Goal: Task Accomplishment & Management: Manage account settings

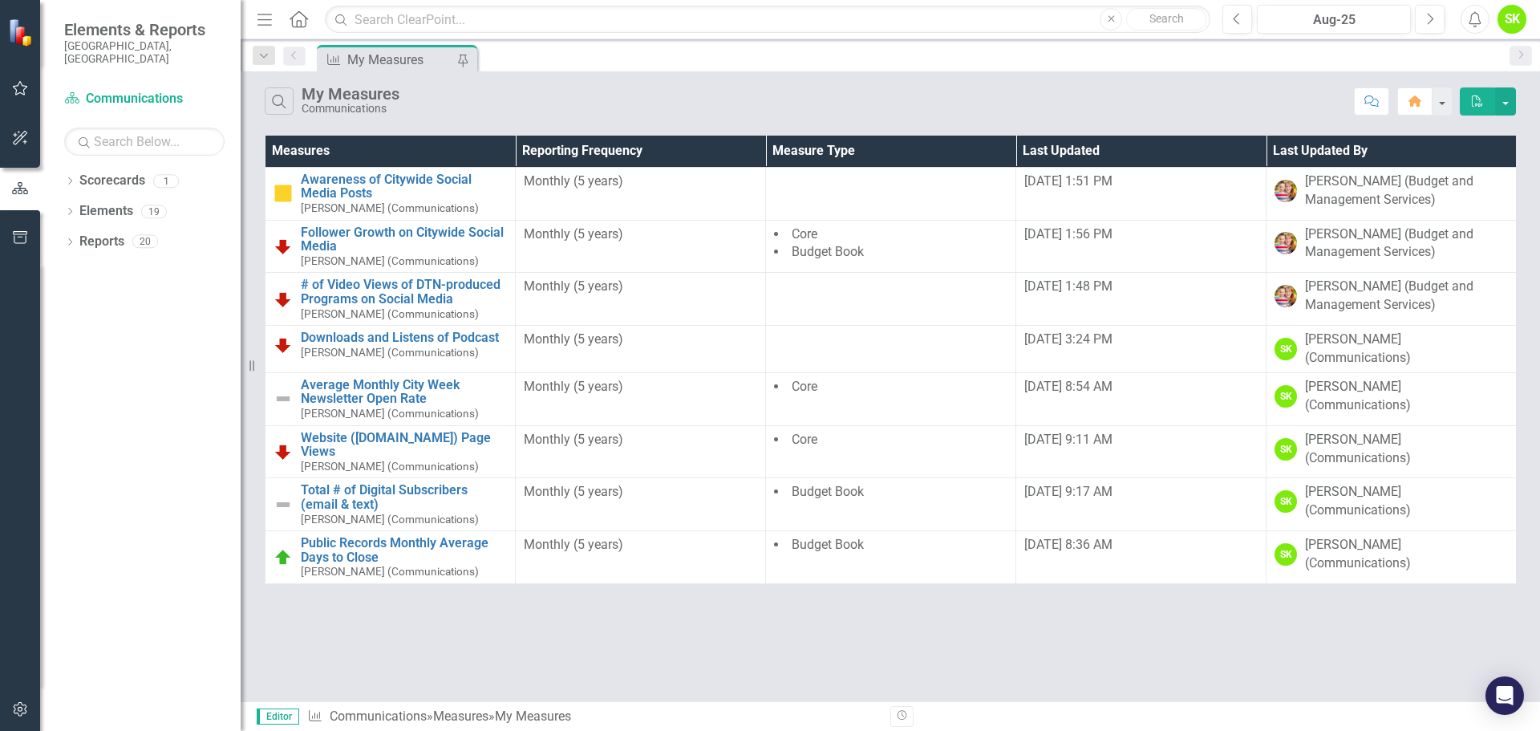
click at [260, 18] on icon "Menu" at bounding box center [264, 18] width 21 height 17
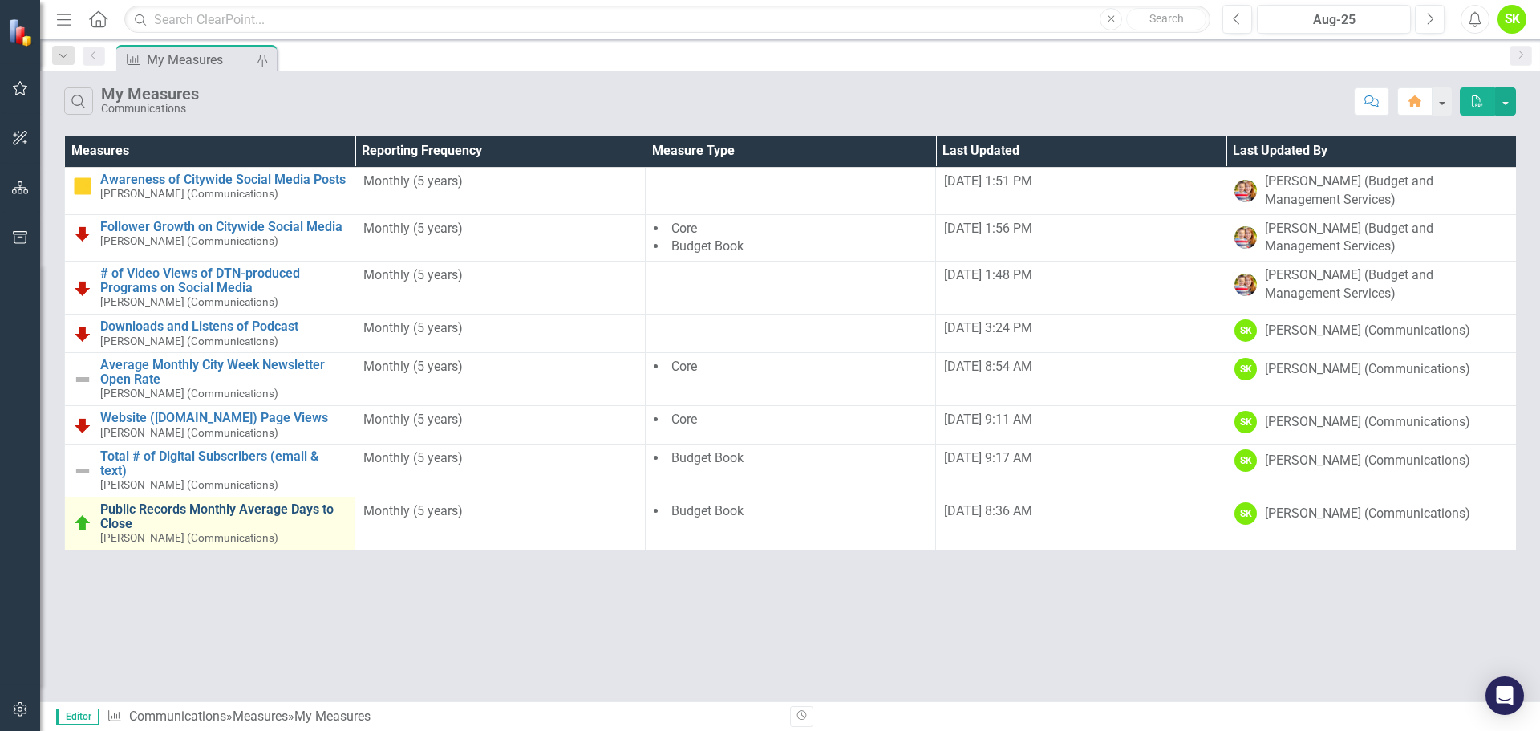
click at [138, 508] on link "Public Records Monthly Average Days to Close" at bounding box center [223, 516] width 246 height 28
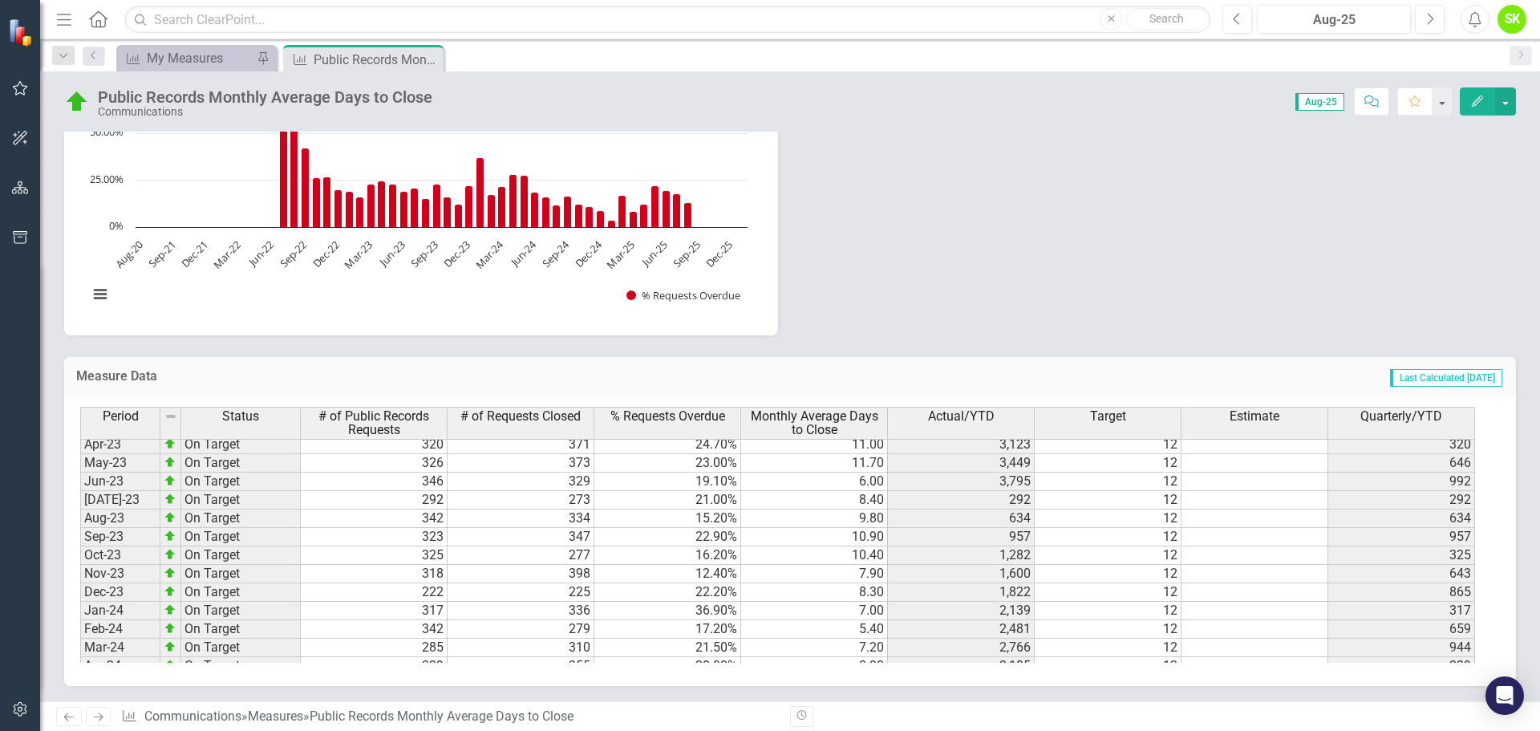
scroll to position [410, 0]
click at [196, 59] on div "My Measures" at bounding box center [200, 58] width 106 height 20
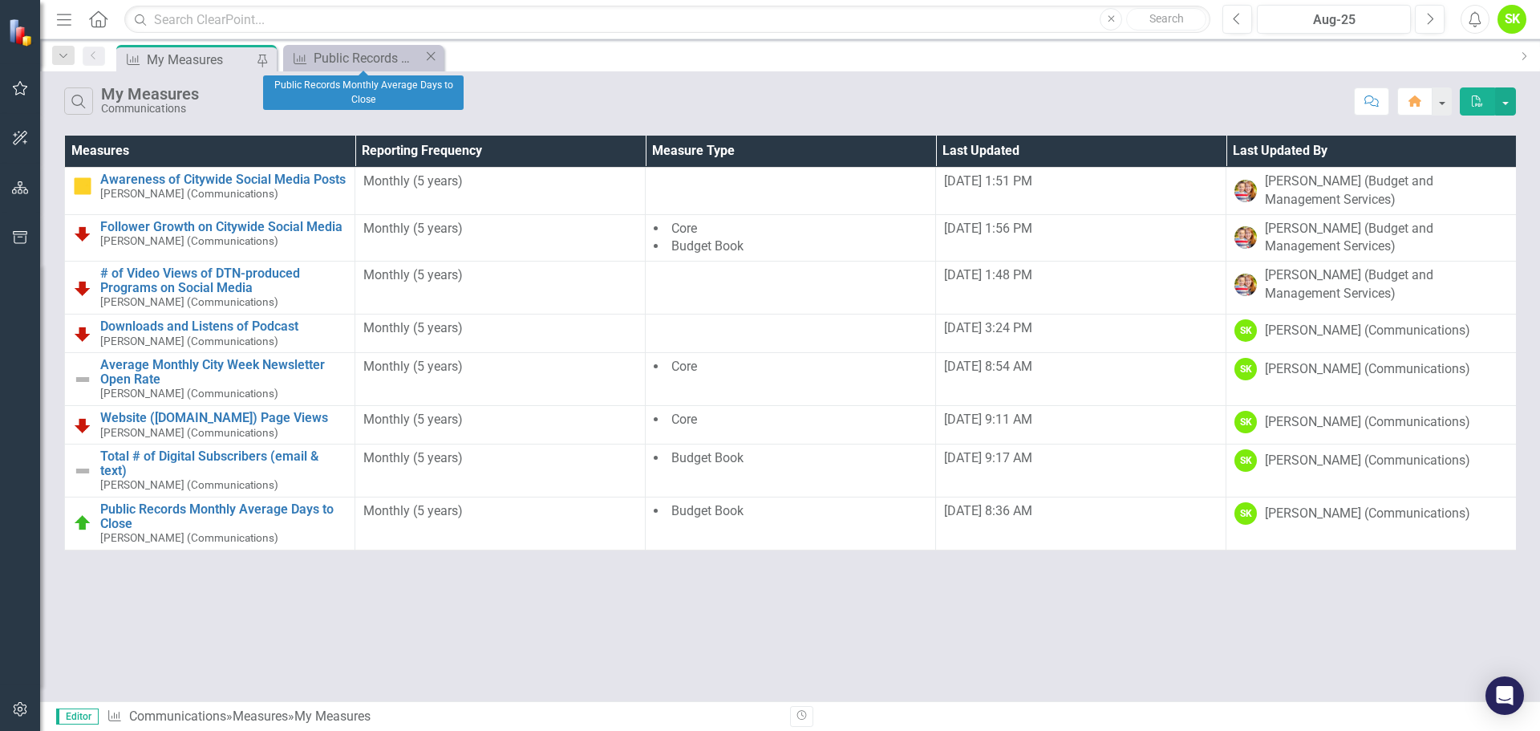
click at [431, 55] on icon "Close" at bounding box center [431, 56] width 16 height 13
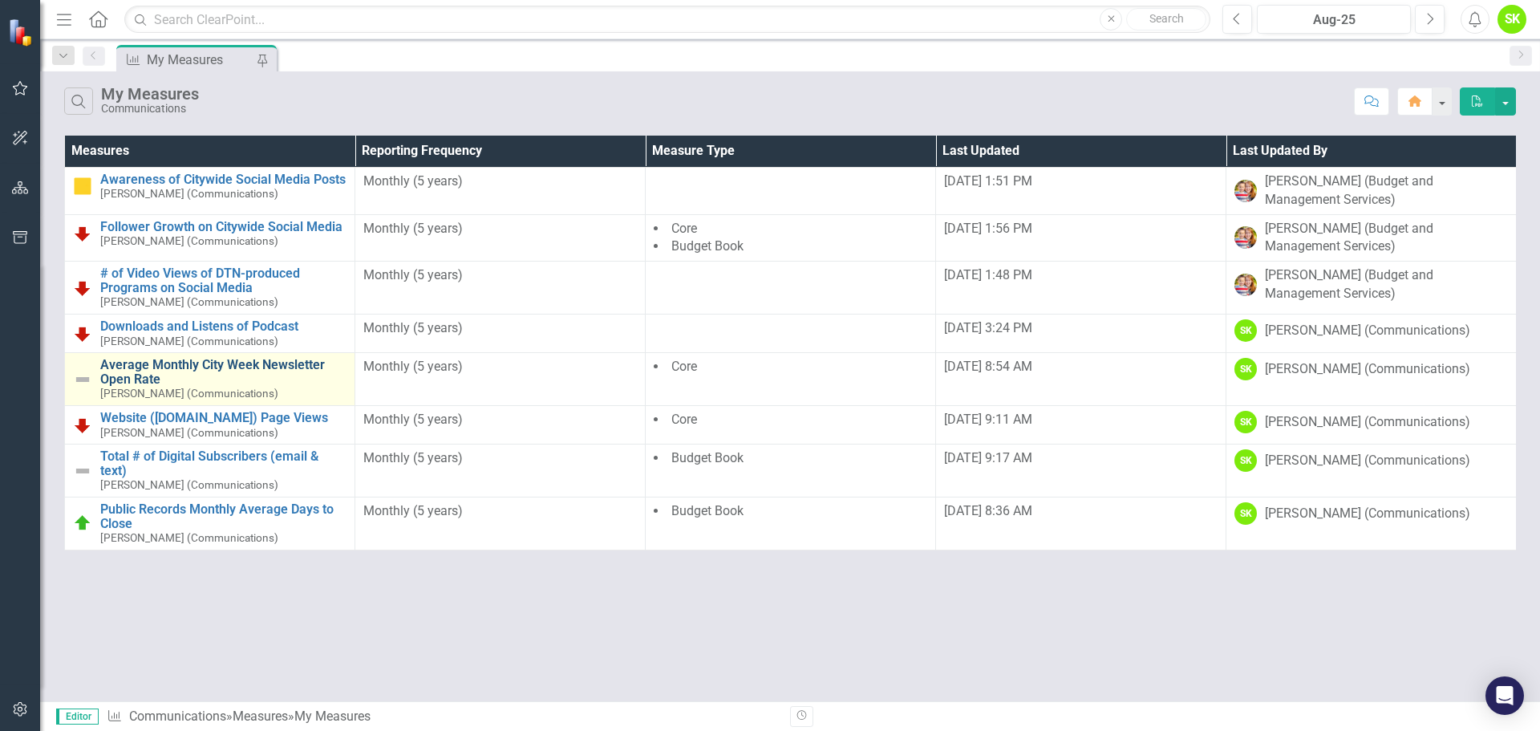
click at [140, 369] on link "Average Monthly City Week Newsletter Open Rate" at bounding box center [223, 372] width 246 height 28
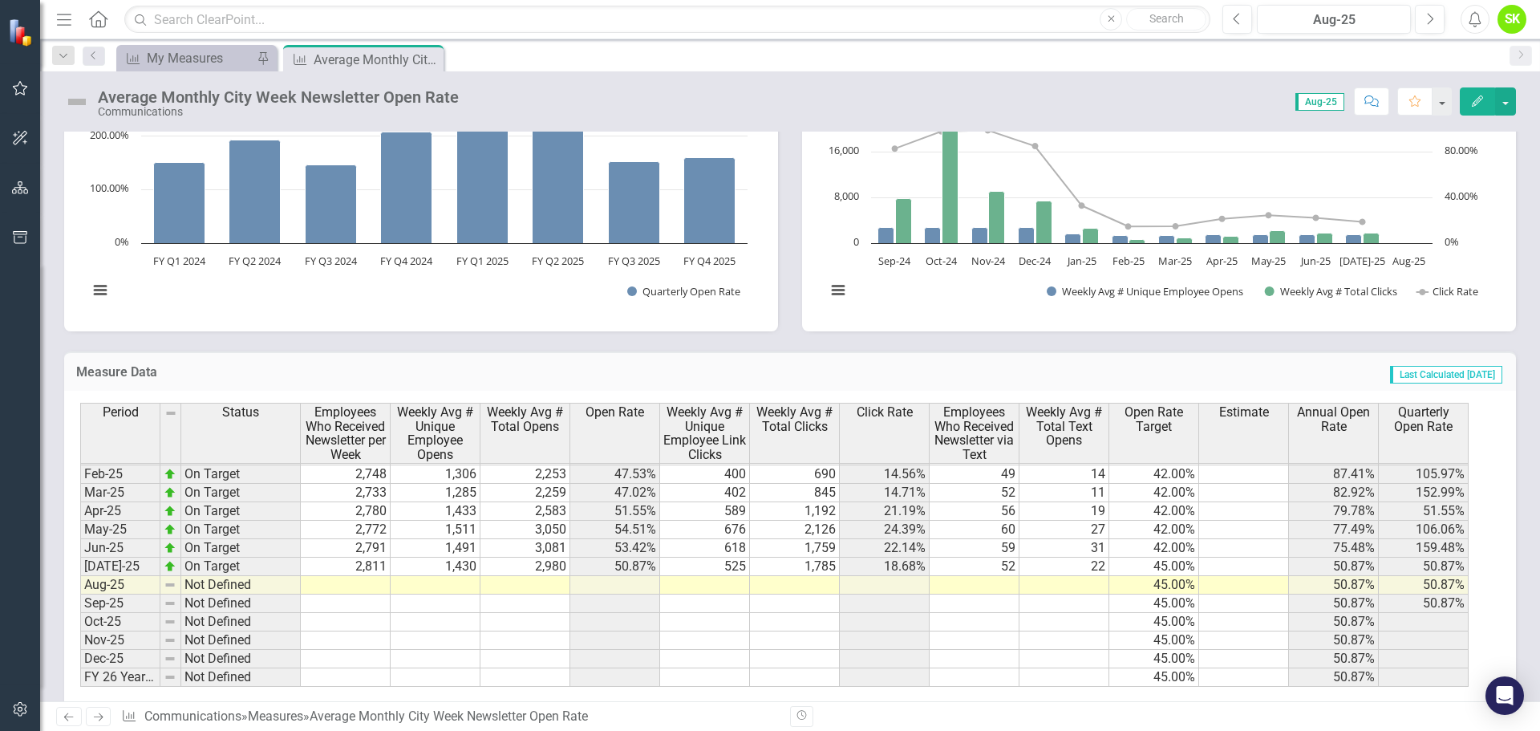
scroll to position [857, 0]
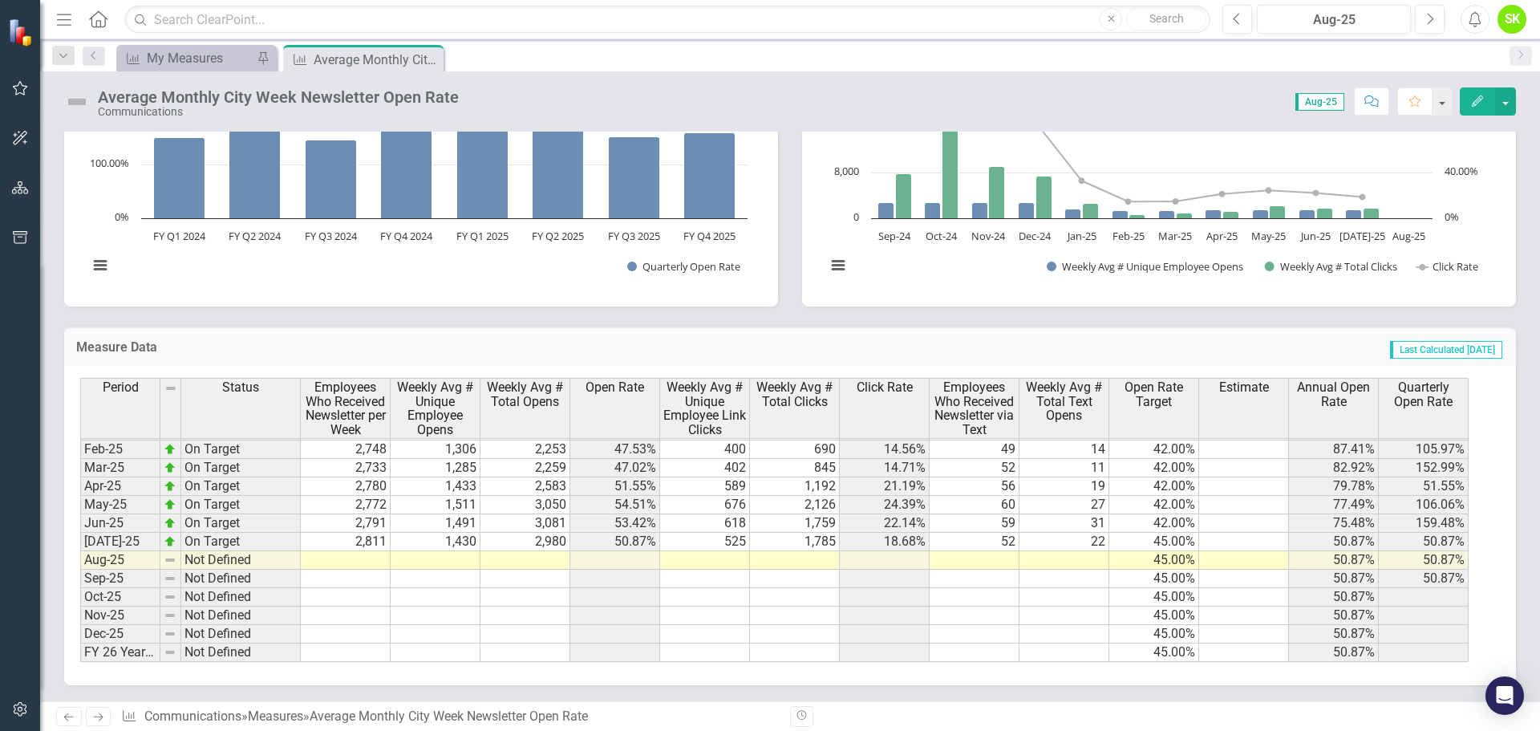
click at [383, 553] on tbody "Sep-23 On Target 2,565 1,216 2,642 47.41% 378 818 14.74% 524 40 40.00% 50.35% 1…" at bounding box center [774, 394] width 1388 height 536
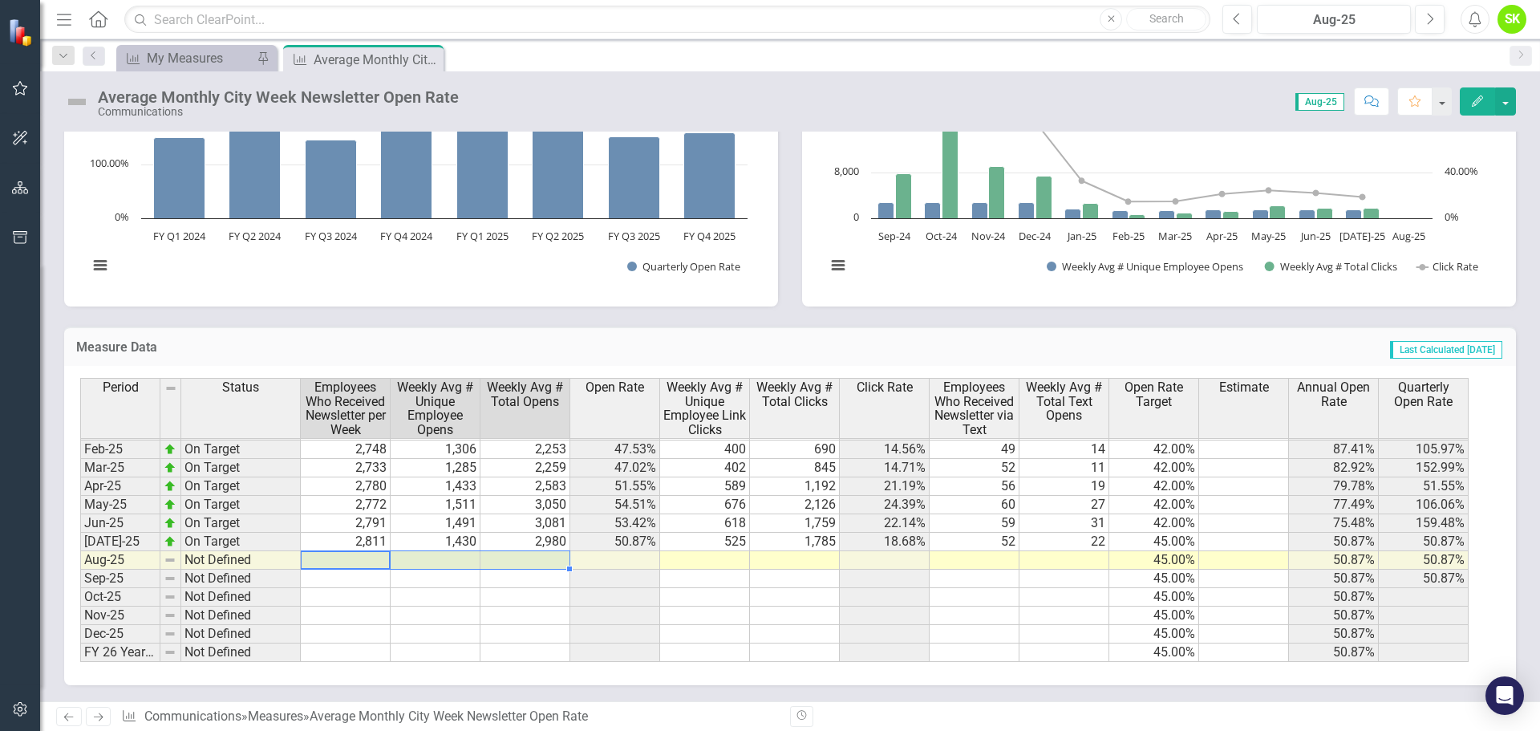
drag, startPoint x: 381, startPoint y: 554, endPoint x: 515, endPoint y: 558, distance: 134.0
click at [515, 558] on tr "Aug-25 Not Defined 45.00% 50.87% 50.87%" at bounding box center [774, 560] width 1388 height 18
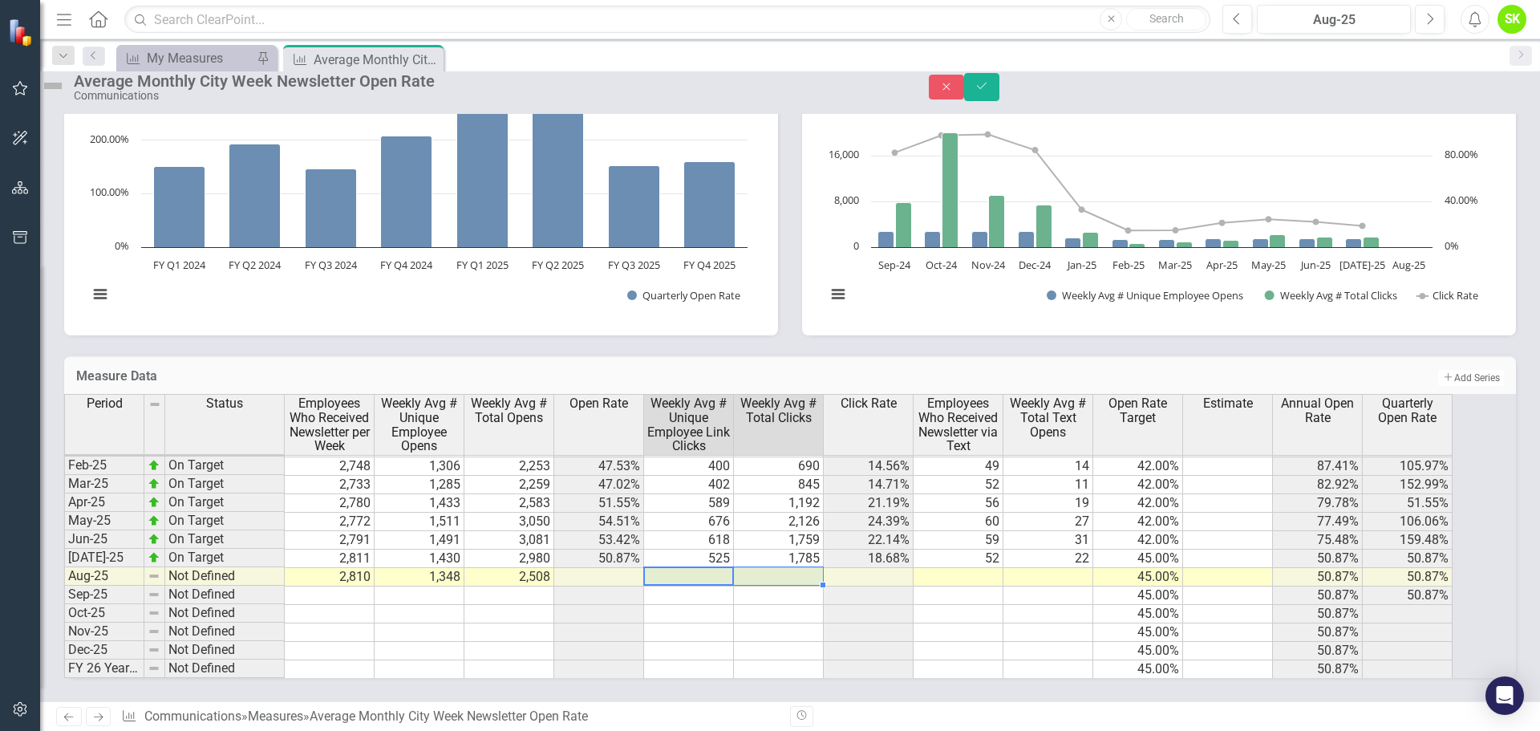
drag, startPoint x: 721, startPoint y: 560, endPoint x: 798, endPoint y: 564, distance: 77.1
click at [798, 568] on tr "Aug-25 Not Defined 2,810 1,348 2,508 45.00% 50.87% 50.87%" at bounding box center [758, 577] width 1388 height 18
click at [1003, 568] on td at bounding box center [958, 577] width 90 height 18
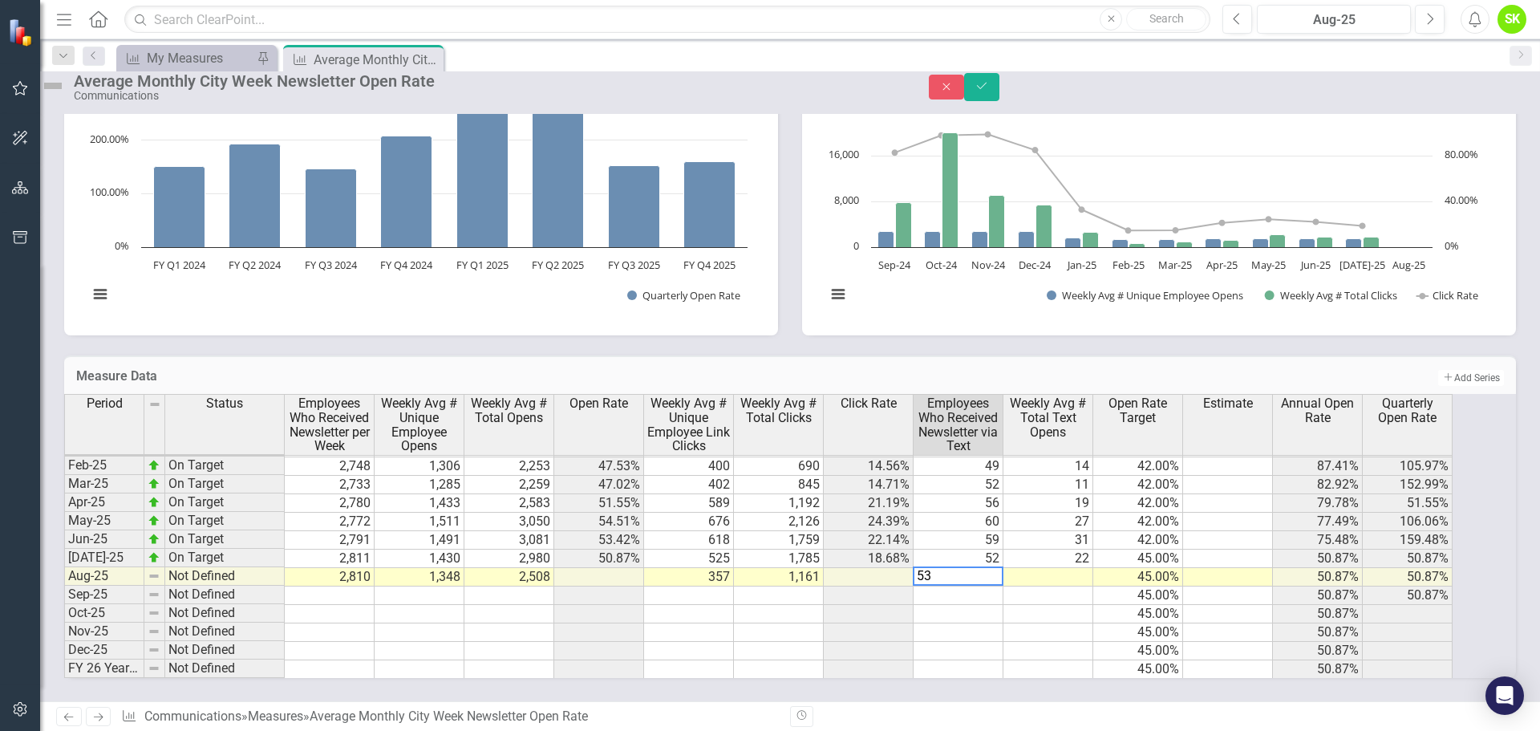
click at [1078, 568] on td at bounding box center [1048, 577] width 90 height 18
type textarea "12"
click at [991, 623] on td at bounding box center [958, 632] width 90 height 18
click at [989, 91] on icon "Save" at bounding box center [981, 85] width 14 height 11
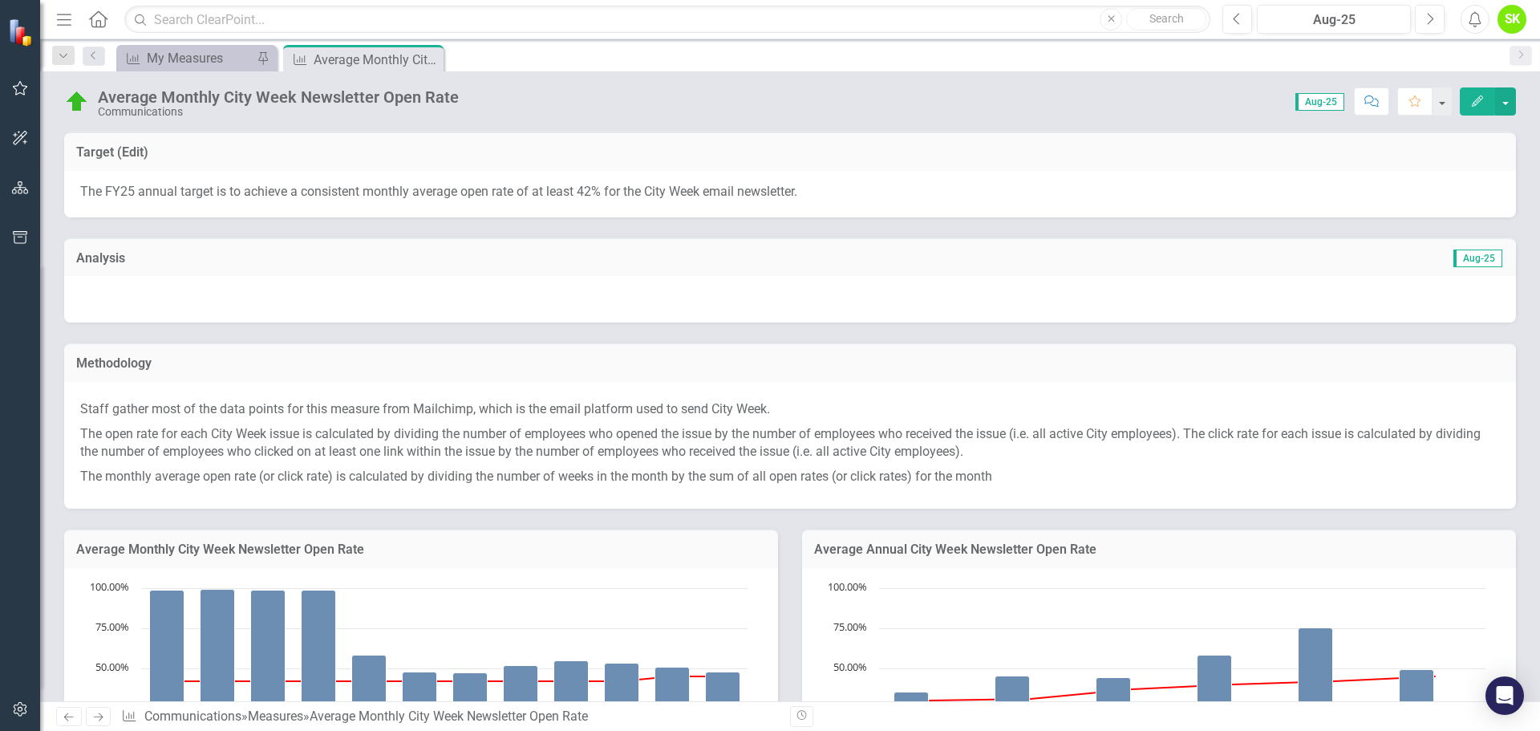
click at [1467, 254] on span "Aug-25" at bounding box center [1477, 258] width 49 height 18
click at [1443, 280] on div at bounding box center [789, 299] width 1451 height 47
click at [1427, 291] on div at bounding box center [789, 299] width 1451 height 47
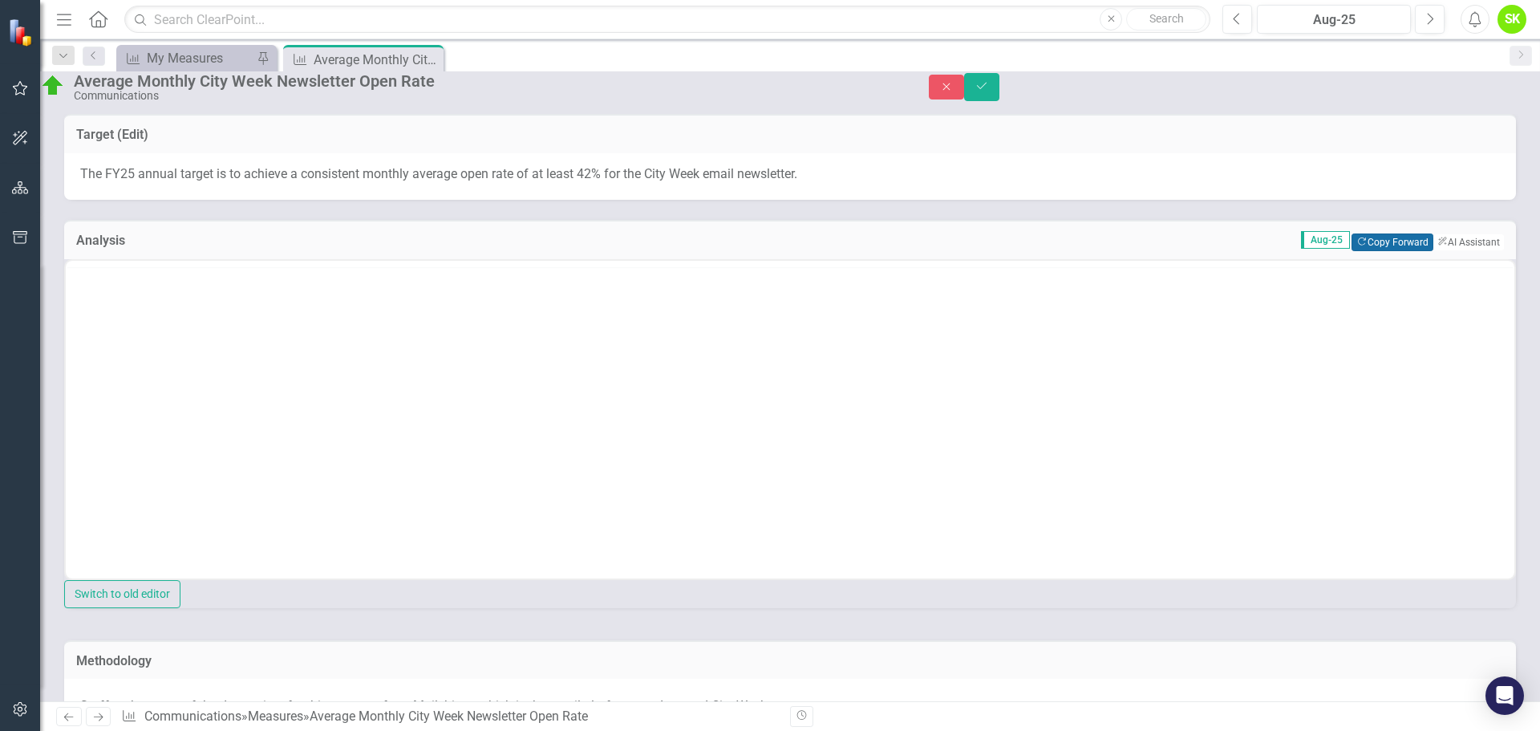
click at [1375, 251] on button "Copy Forward Copy Forward" at bounding box center [1391, 242] width 81 height 18
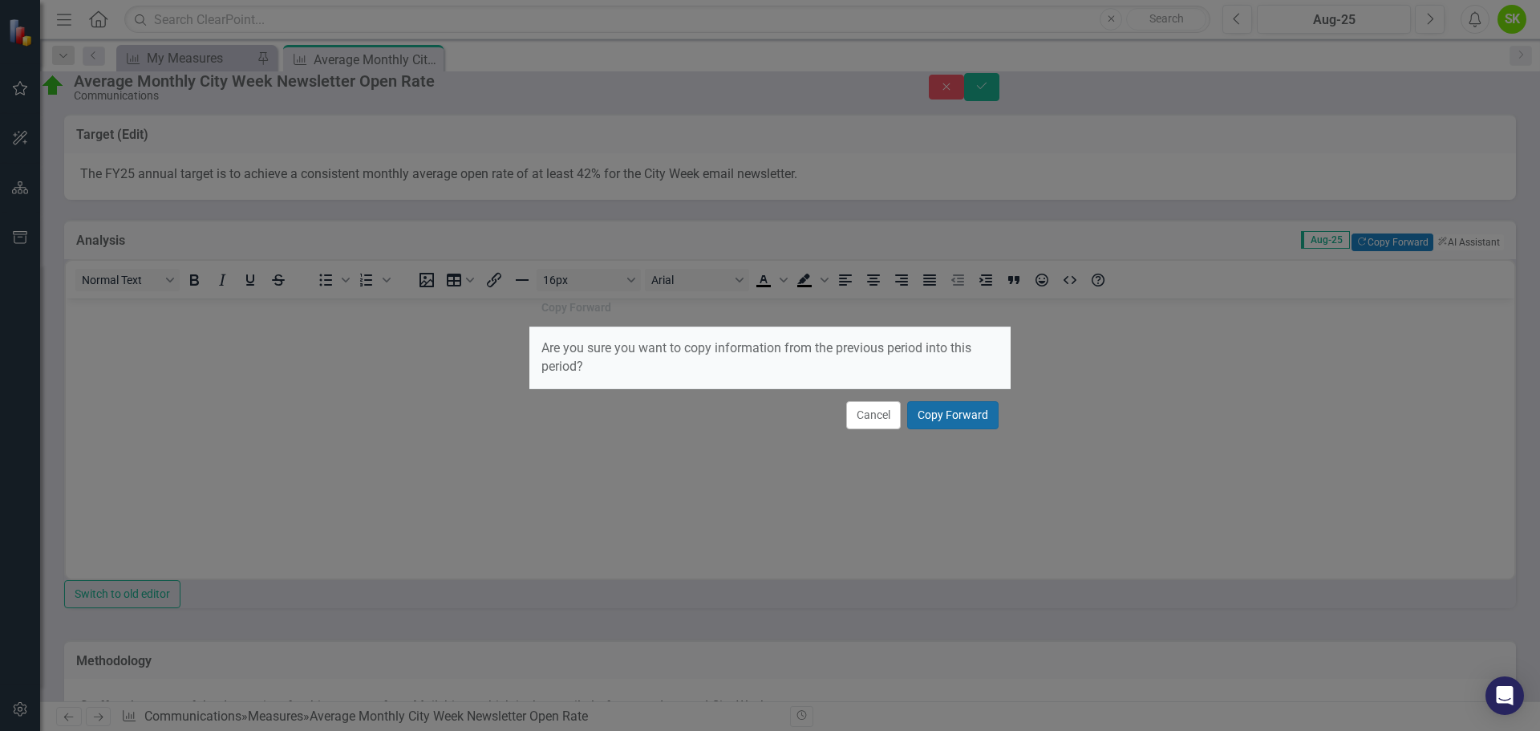
click at [930, 413] on button "Copy Forward" at bounding box center [952, 415] width 91 height 28
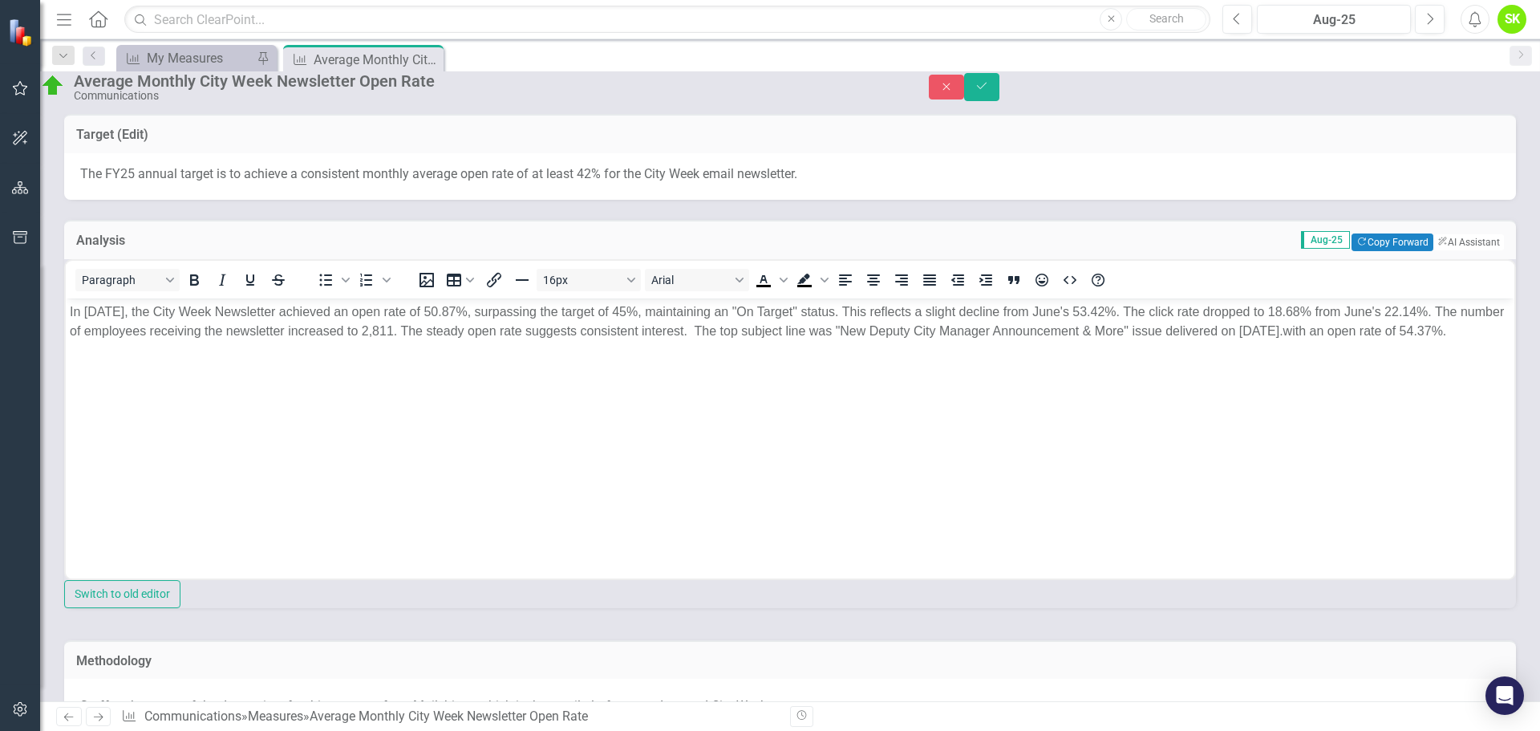
drag, startPoint x: 753, startPoint y: 359, endPoint x: 638, endPoint y: 351, distance: 115.0
click at [735, 360] on body "In July 2025, the City Week Newsletter achieved an open rate of 50.87%, surpass…" at bounding box center [790, 418] width 1448 height 241
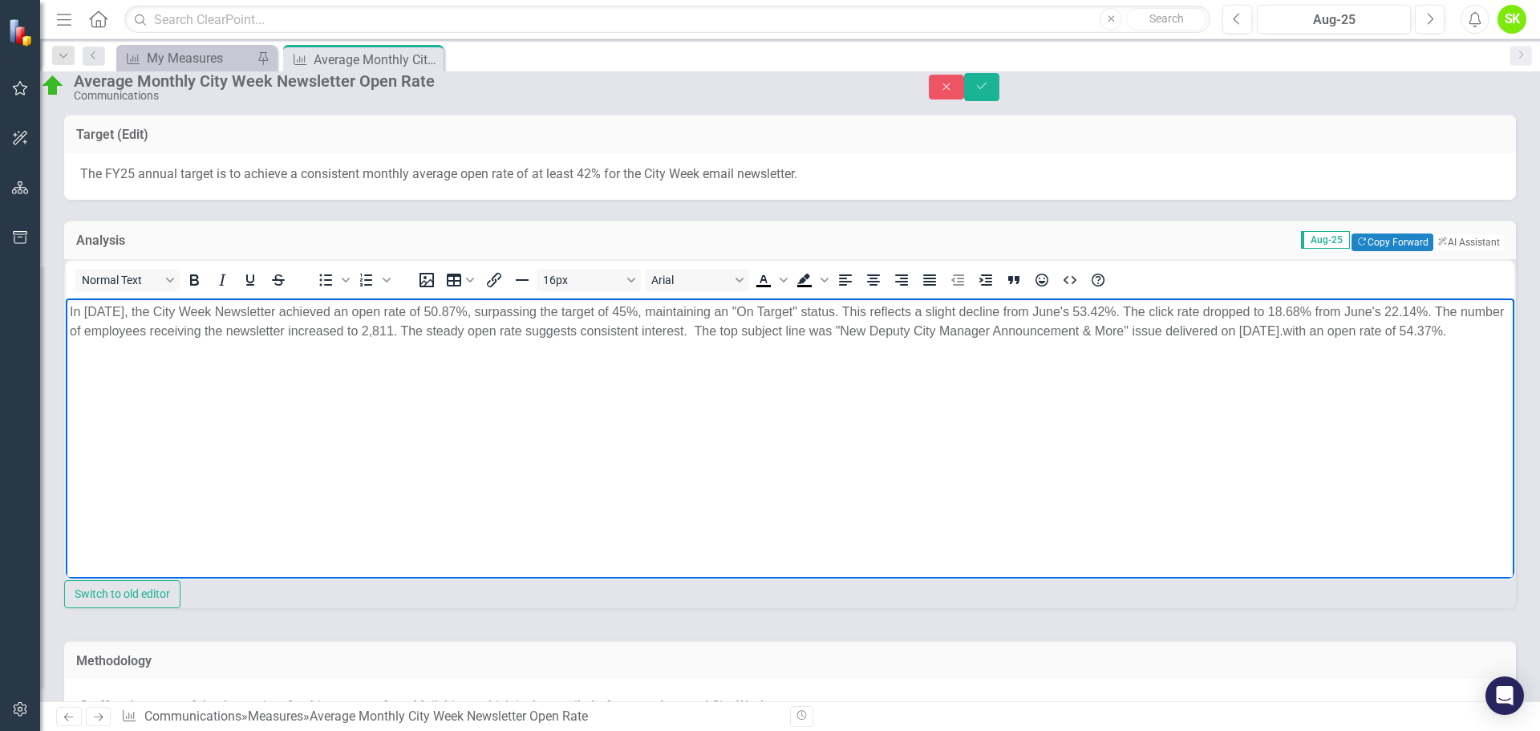
drag, startPoint x: 311, startPoint y: 352, endPoint x: 767, endPoint y: 330, distance: 456.8
click at [767, 330] on p "In July 2025, the City Week Newsletter achieved an open rate of 50.87%, surpass…" at bounding box center [790, 321] width 1440 height 38
click at [812, 340] on p "In July 2025, the City Week Newsletter achieved an open rate of 50.87%, surpass…" at bounding box center [790, 321] width 1440 height 38
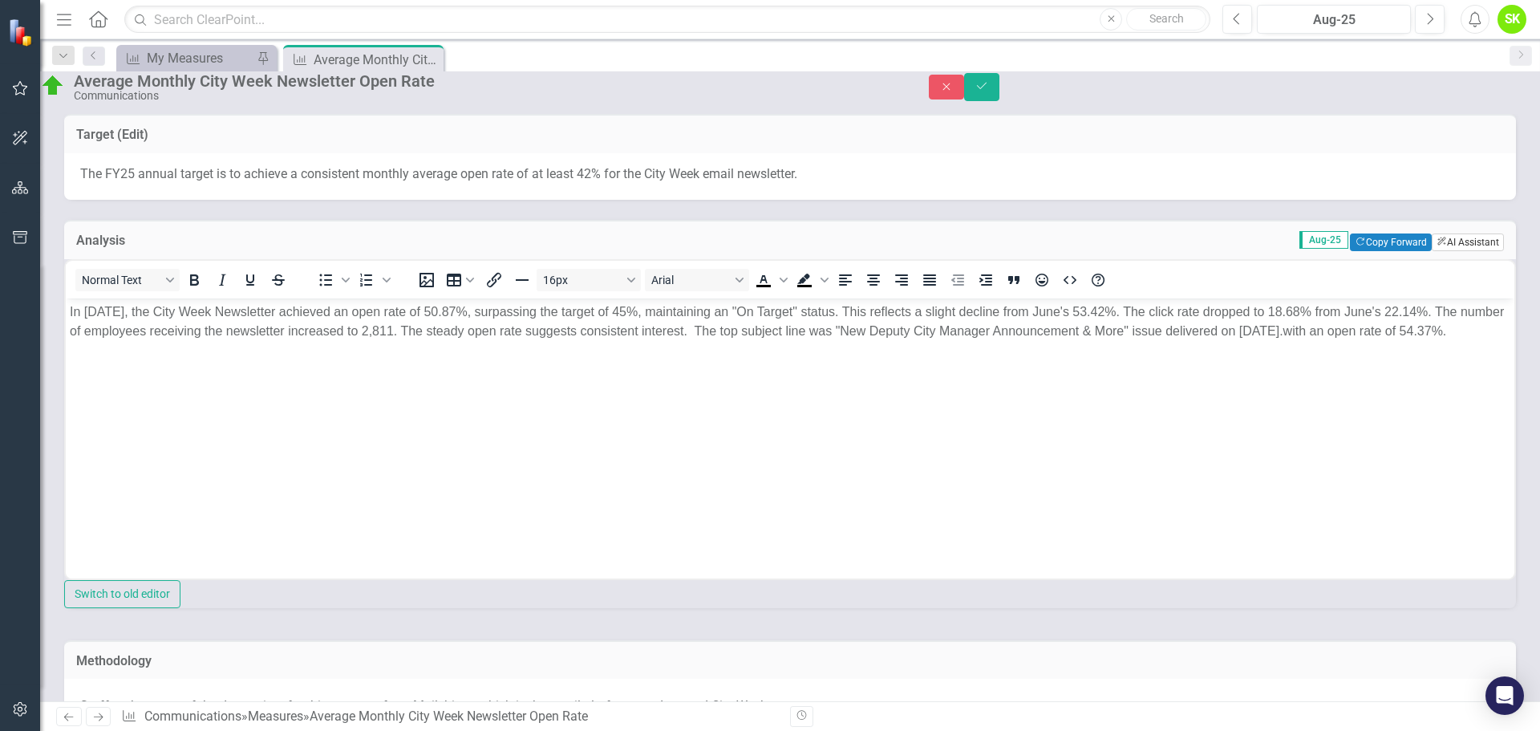
click at [1449, 251] on button "ClearPoint AI AI Assistant" at bounding box center [1467, 242] width 72 height 18
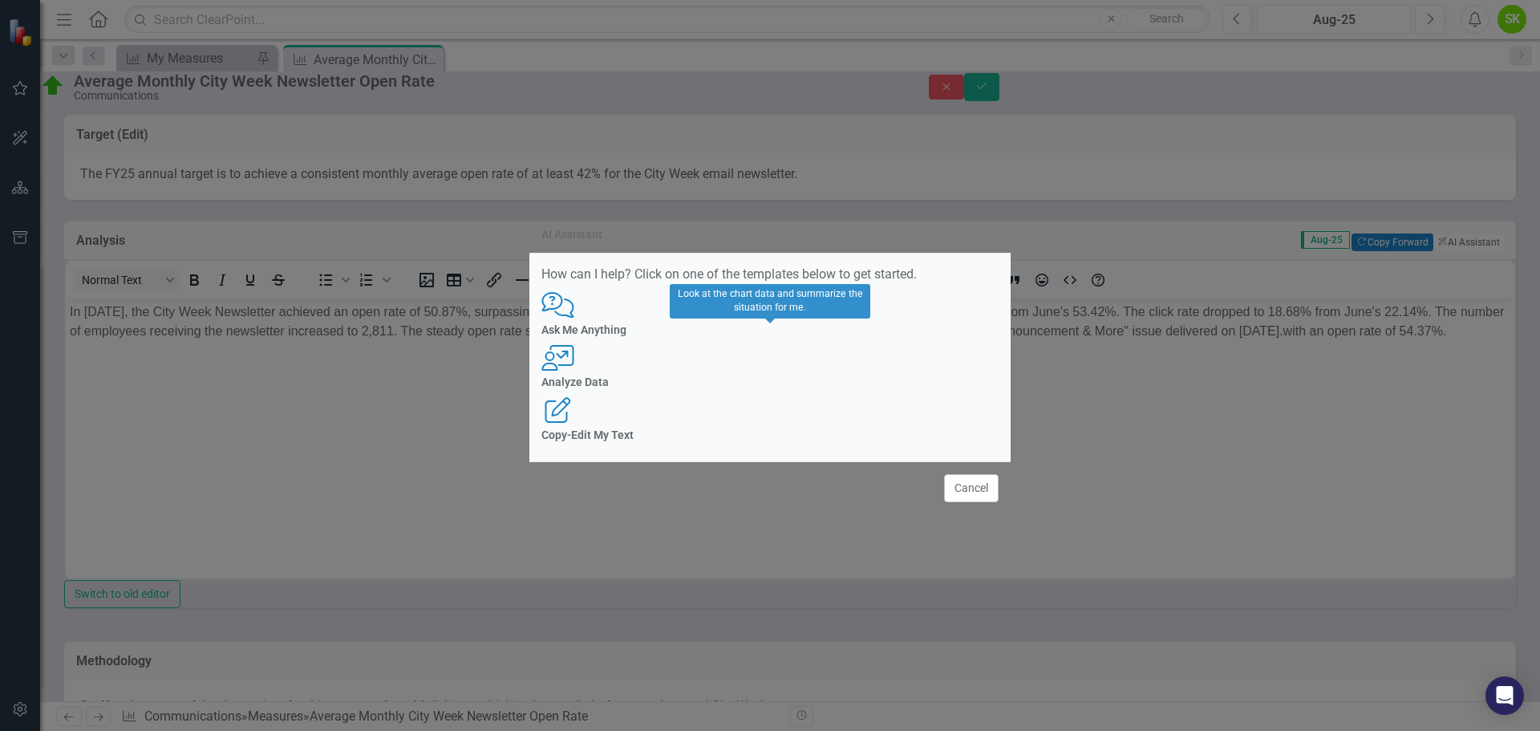
click at [763, 388] on h4 "Analyze Data" at bounding box center [769, 382] width 457 height 12
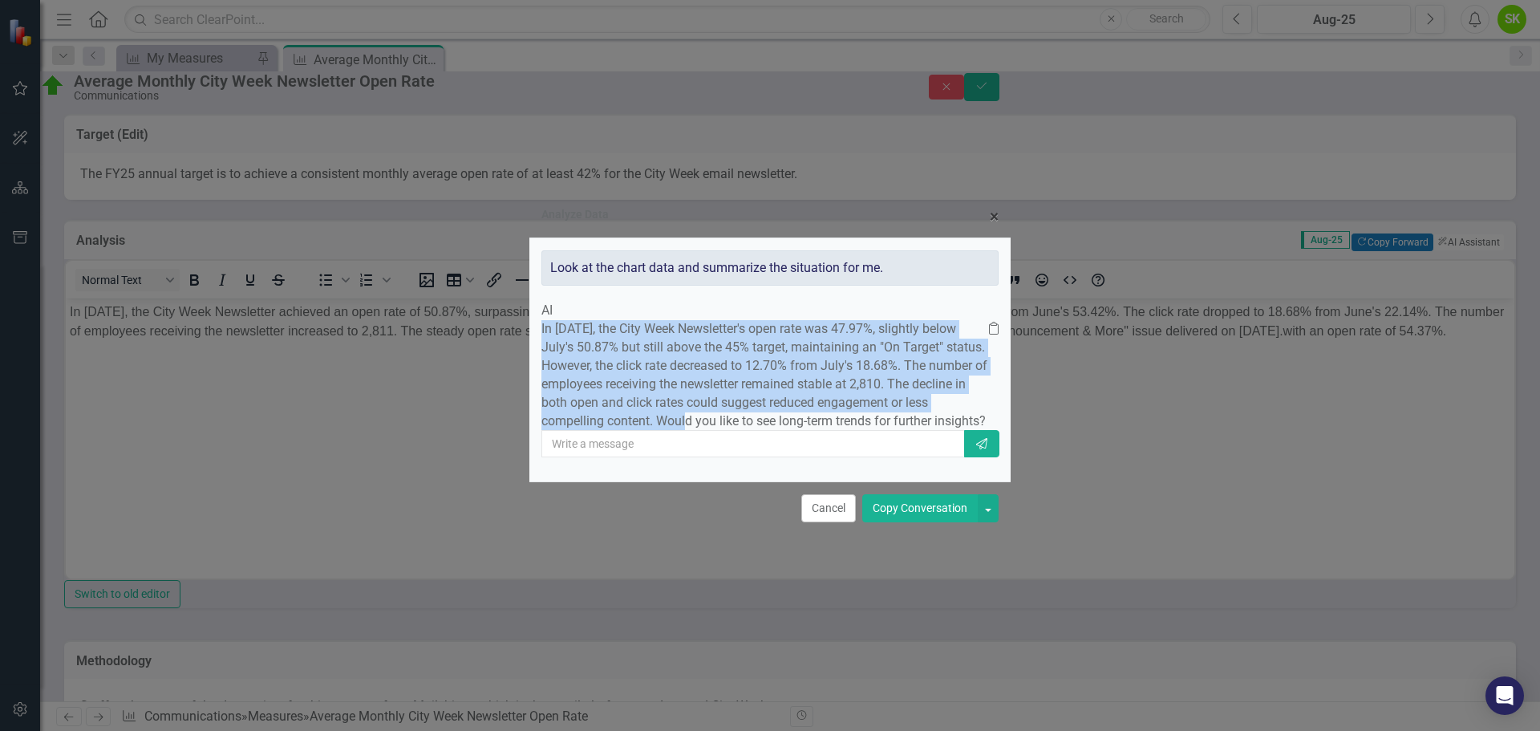
drag, startPoint x: 819, startPoint y: 404, endPoint x: 585, endPoint y: 293, distance: 259.3
click at [585, 320] on div "In August 2025, the City Week Newsletter's open rate was 47.97%, slightly below…" at bounding box center [769, 375] width 457 height 110
copy p "In August 2025, the City Week Newsletter's open rate was 47.97%, slightly below…"
click at [826, 522] on button "Cancel" at bounding box center [828, 508] width 55 height 28
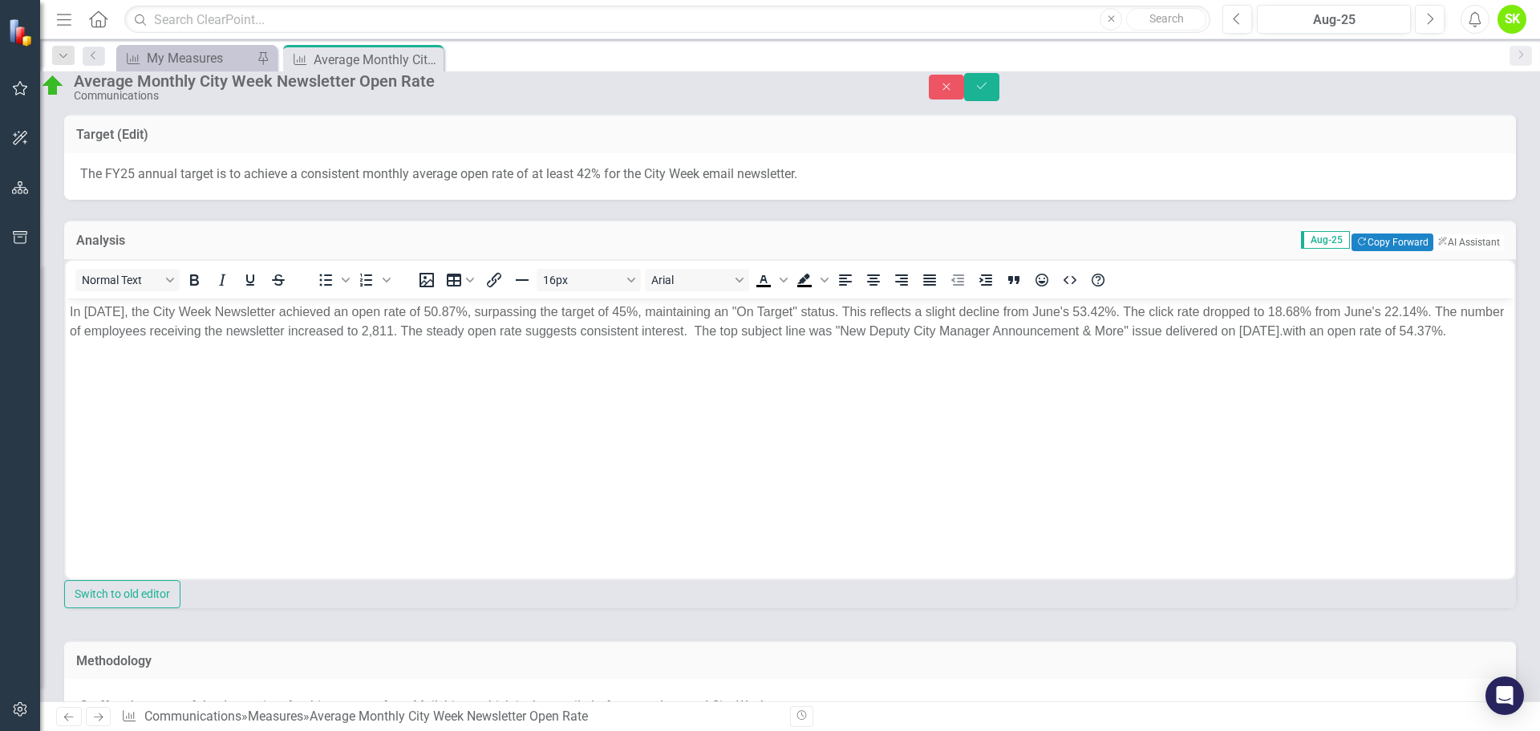
drag, startPoint x: 149, startPoint y: 354, endPoint x: 140, endPoint y: 356, distance: 9.0
click at [149, 360] on body "In July 2025, the City Week Newsletter achieved an open rate of 50.87%, surpass…" at bounding box center [790, 418] width 1448 height 241
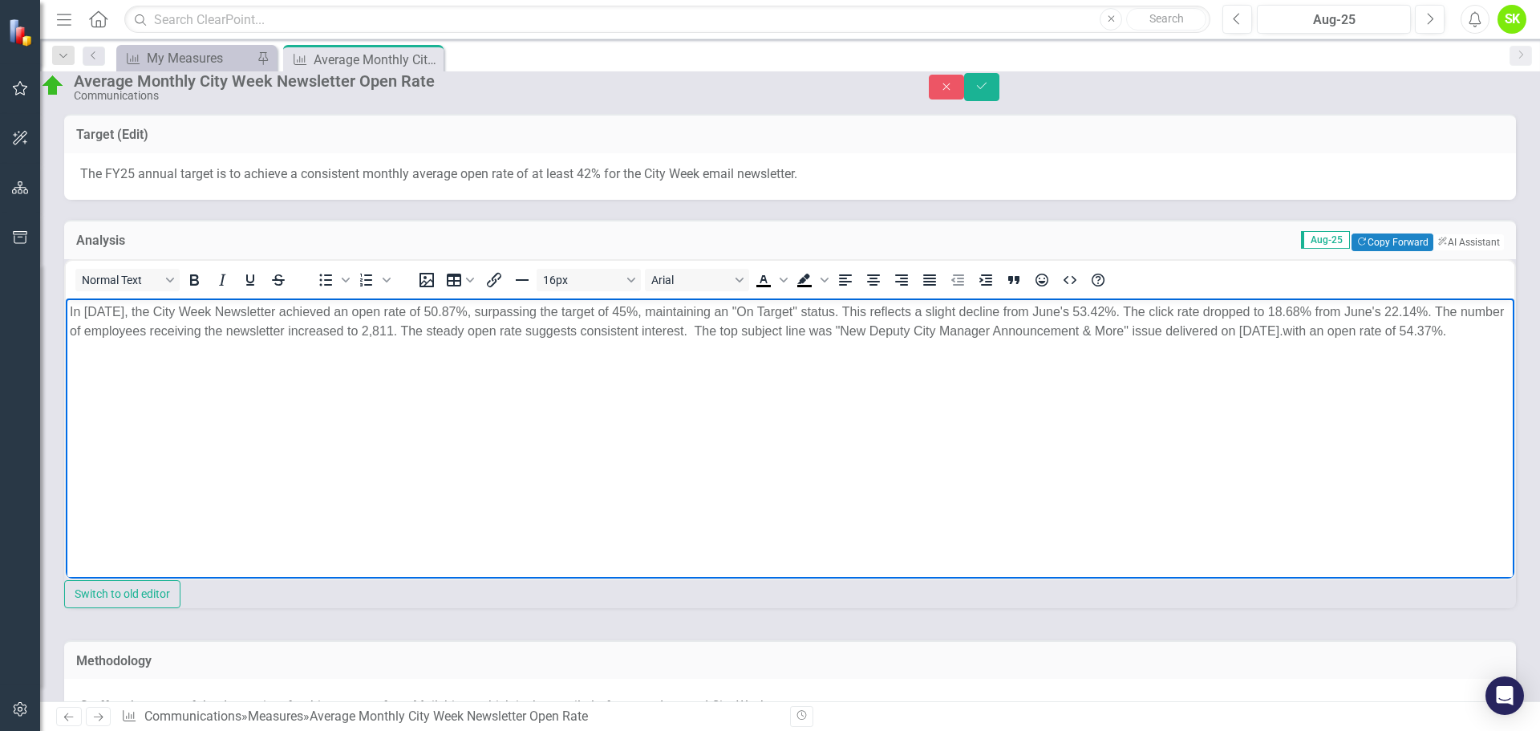
click at [68, 306] on body "In July 2025, the City Week Newsletter achieved an open rate of 50.87%, surpass…" at bounding box center [790, 418] width 1448 height 241
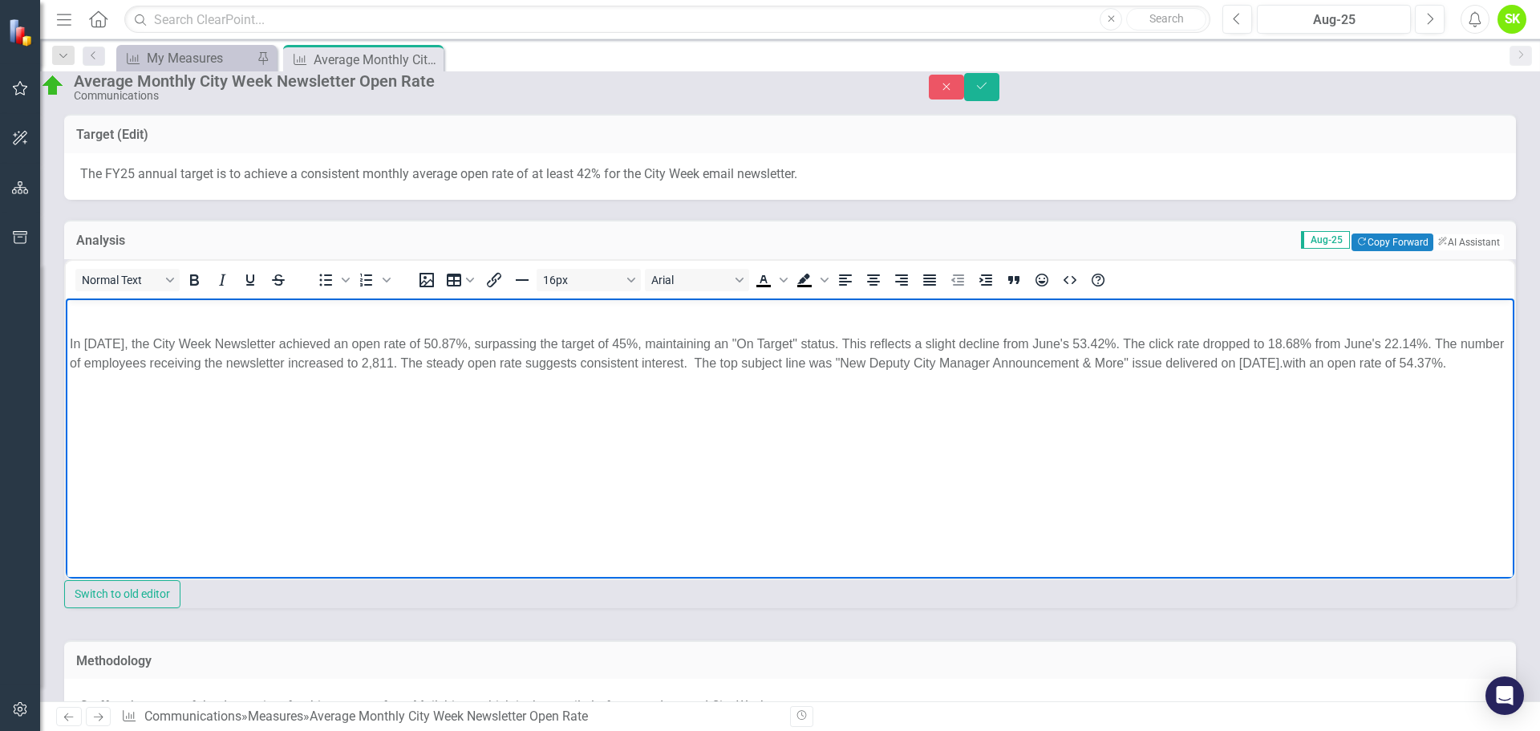
click at [96, 314] on p "Rich Text Area. Press ALT-0 for help." at bounding box center [790, 311] width 1440 height 19
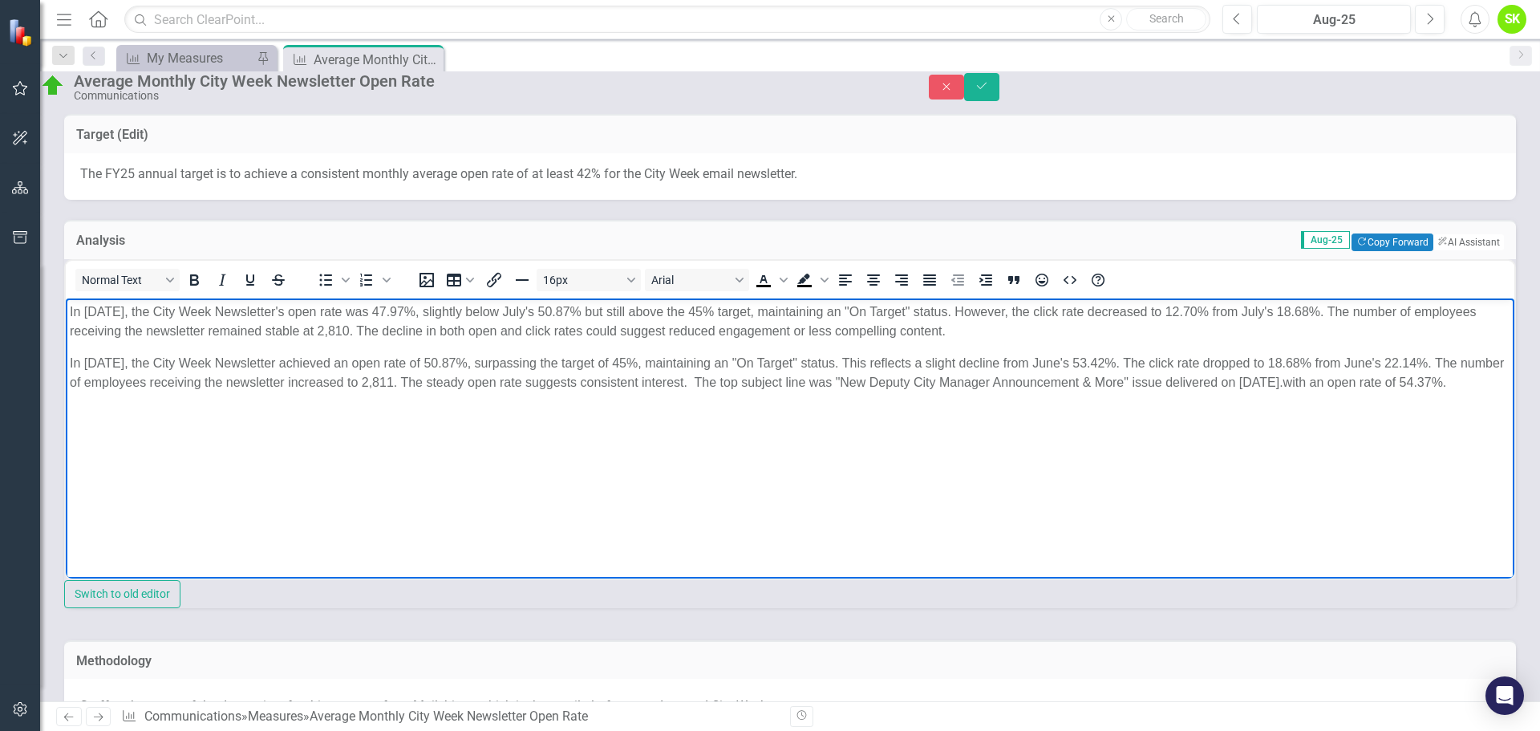
click at [346, 448] on body "In August 2025, the City Week Newsletter's open rate was 47.97%, slightly below…" at bounding box center [790, 418] width 1448 height 241
click at [970, 378] on p "In July 2025, the City Week Newsletter achieved an open rate of 50.87%, surpass…" at bounding box center [790, 372] width 1440 height 38
drag, startPoint x: 1024, startPoint y: 326, endPoint x: 420, endPoint y: 324, distance: 603.8
click at [420, 324] on p "In August 2025, the City Week Newsletter's open rate was 47.97%, slightly below…" at bounding box center [790, 321] width 1440 height 38
click at [919, 391] on p "In July 2025, the City Week Newsletter achieved an open rate of 50.87%, surpass…" at bounding box center [790, 372] width 1440 height 38
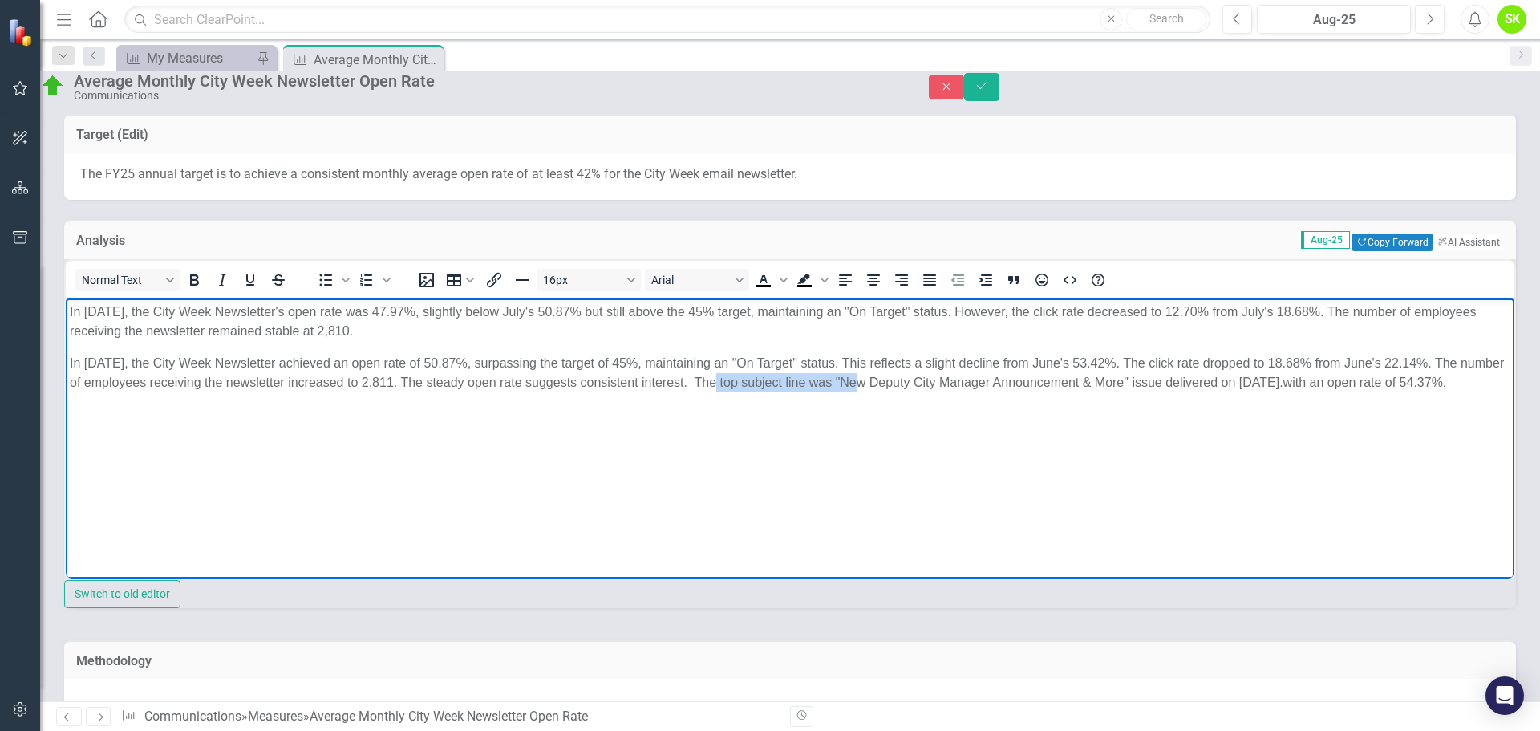
drag, startPoint x: 908, startPoint y: 380, endPoint x: 766, endPoint y: 375, distance: 142.0
click at [766, 375] on p "In July 2025, the City Week Newsletter achieved an open rate of 50.87%, surpass…" at bounding box center [790, 372] width 1440 height 38
copy p "The top subject line was"
click at [522, 326] on p "In August 2025, the City Week Newsletter's open rate was 47.97%, slightly below…" at bounding box center [790, 321] width 1440 height 38
drag, startPoint x: 523, startPoint y: 326, endPoint x: 474, endPoint y: 326, distance: 48.9
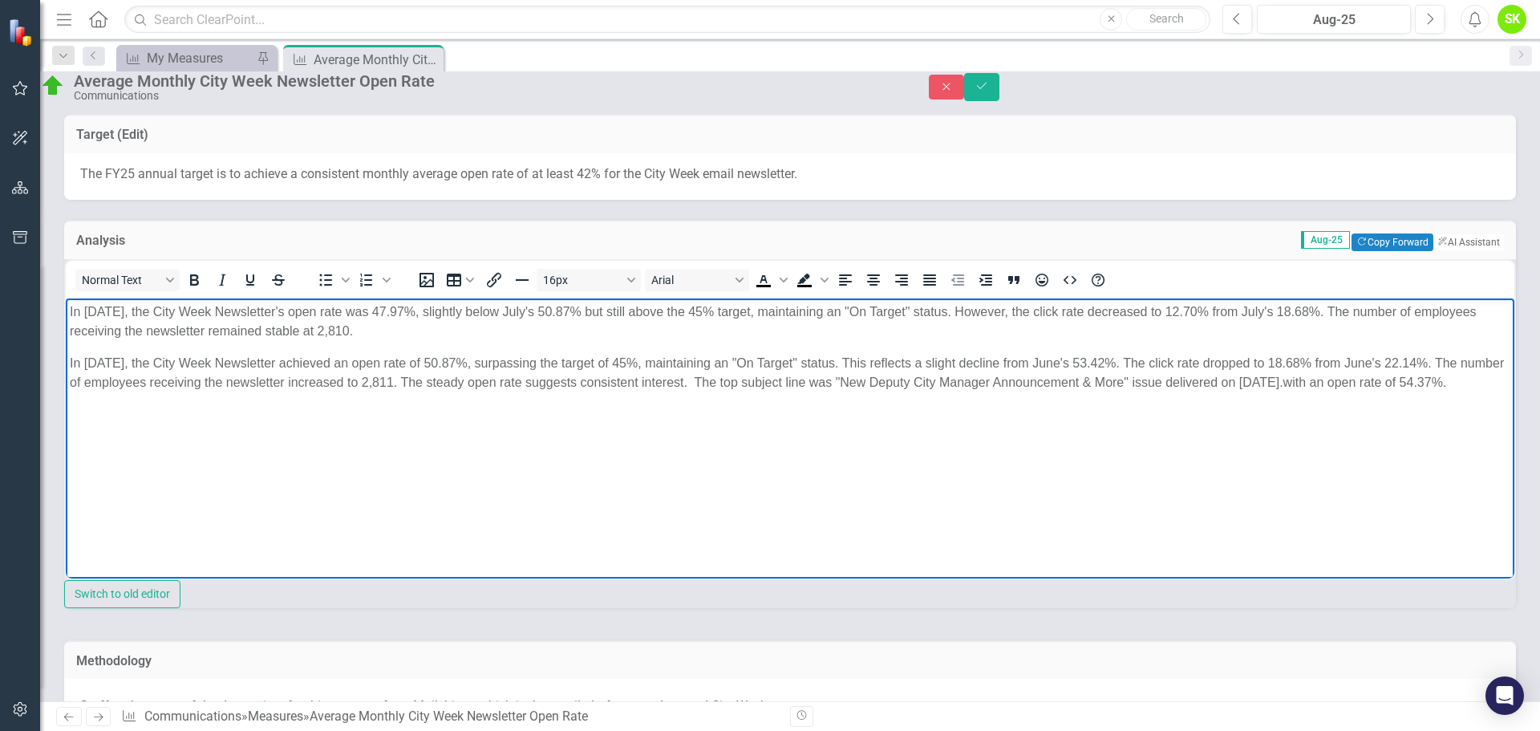
click at [474, 326] on p "In August 2025, the City Week Newsletter's open rate was 47.97%, slightly below…" at bounding box center [790, 321] width 1440 height 38
drag, startPoint x: 468, startPoint y: 326, endPoint x: 462, endPoint y: 331, distance: 8.5
click at [462, 331] on p "In August 2025, the City Week Newsletter's open rate was 47.97%, slightly below…" at bounding box center [790, 321] width 1440 height 38
click at [573, 322] on p "In August 2025, the City Week Newsletter's open rate was 47.97%, slightly below…" at bounding box center [790, 321] width 1440 height 38
click at [570, 323] on p "In August 2025, the City Week Newsletter's open rate was 47.97%, slightly below…" at bounding box center [790, 321] width 1440 height 38
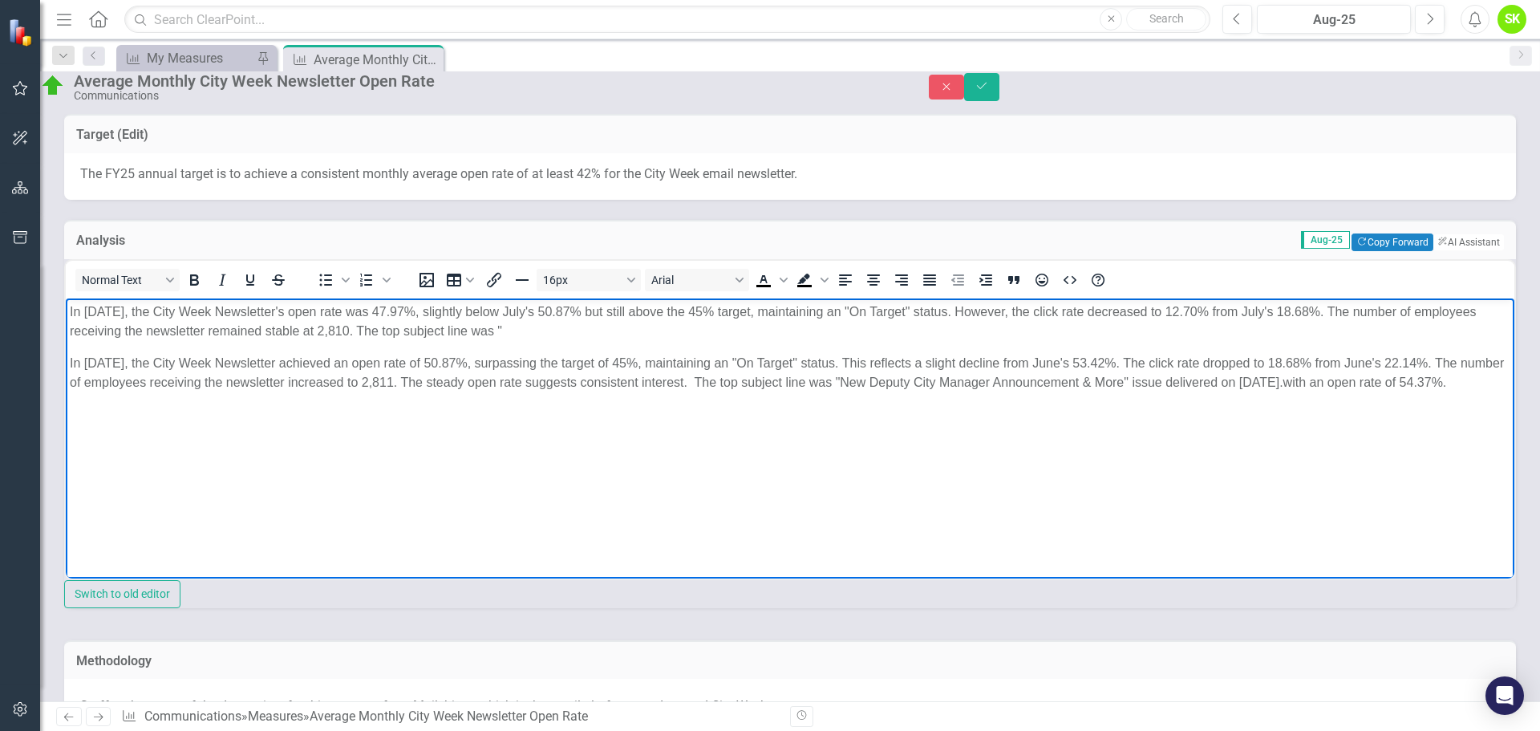
click at [589, 326] on p "In August 2025, the City Week Newsletter's open rate was 47.97%, slightly below…" at bounding box center [790, 321] width 1440 height 38
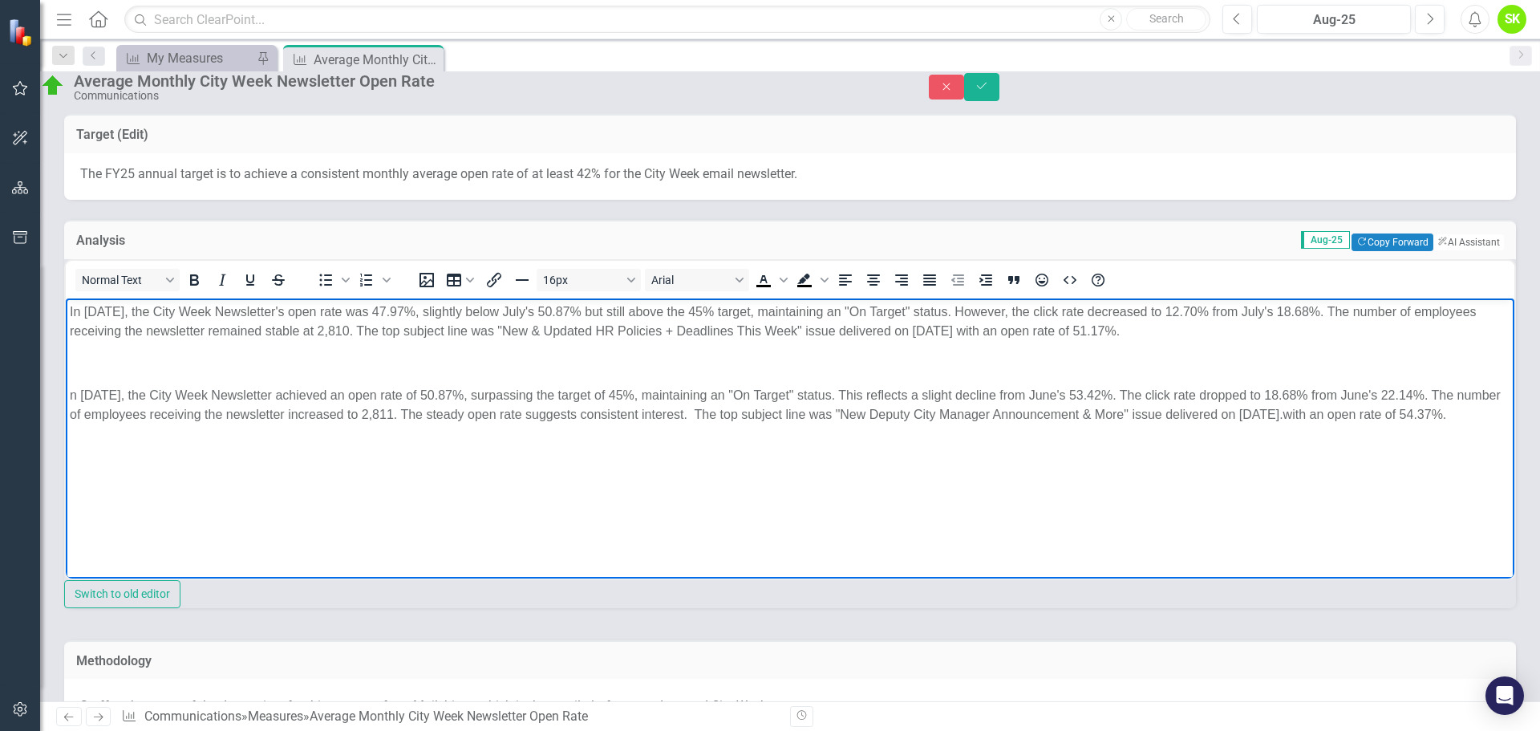
click at [221, 412] on p "n July 2025, the City Week Newsletter achieved an open rate of 50.87%, surpassi…" at bounding box center [790, 404] width 1440 height 38
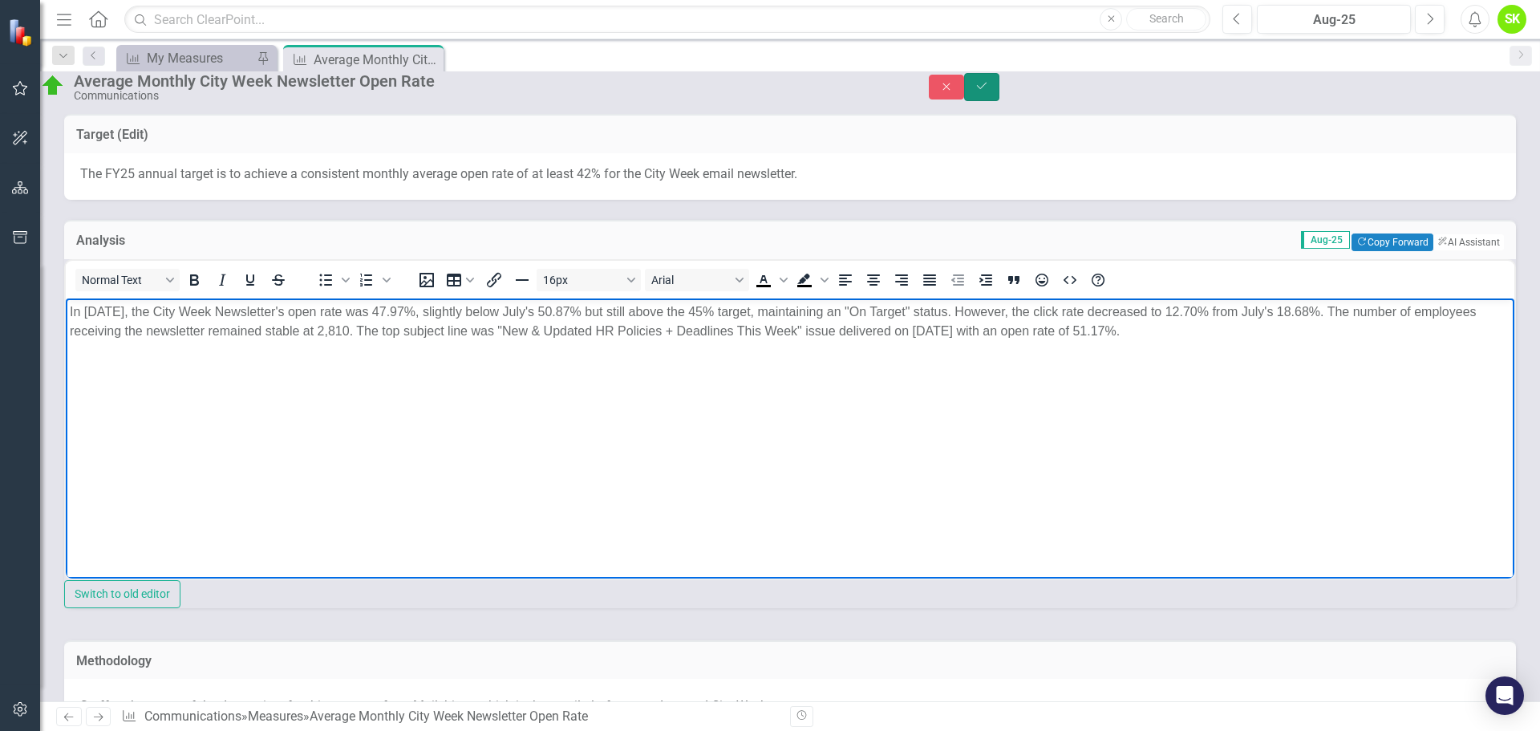
click at [999, 82] on button "Save" at bounding box center [981, 87] width 35 height 28
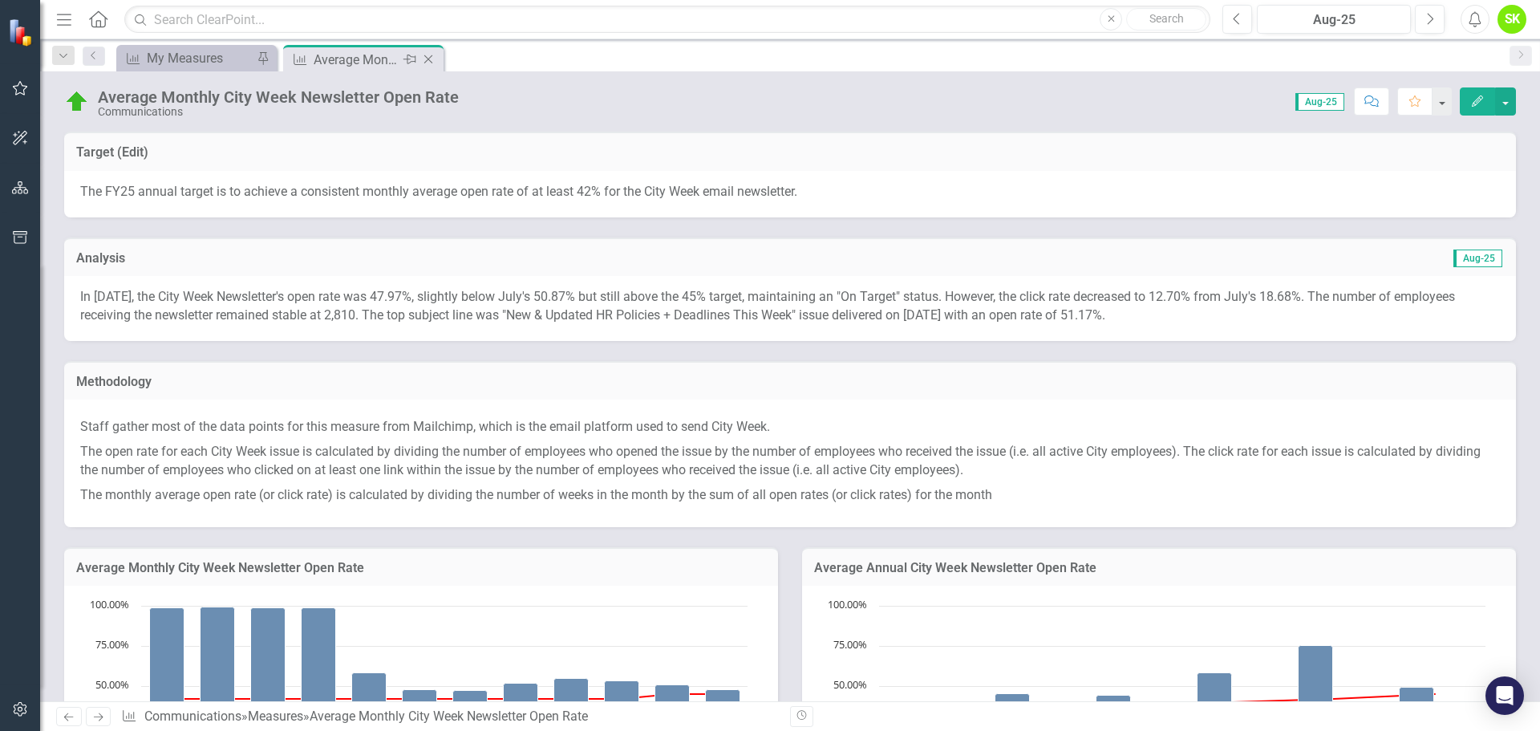
click at [427, 59] on icon at bounding box center [428, 59] width 9 height 9
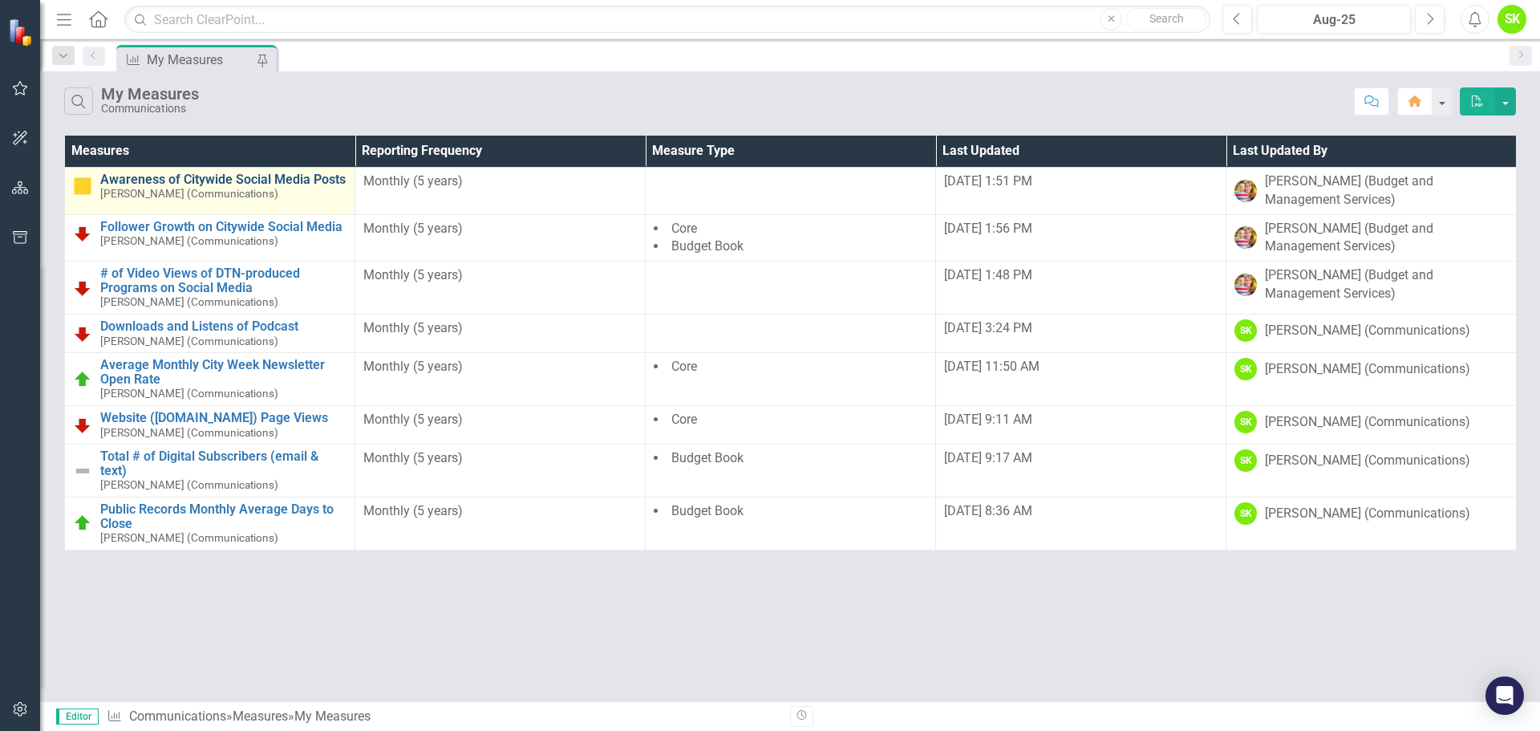
click at [231, 174] on link "Awareness of Citywide Social Media Posts" at bounding box center [223, 179] width 246 height 14
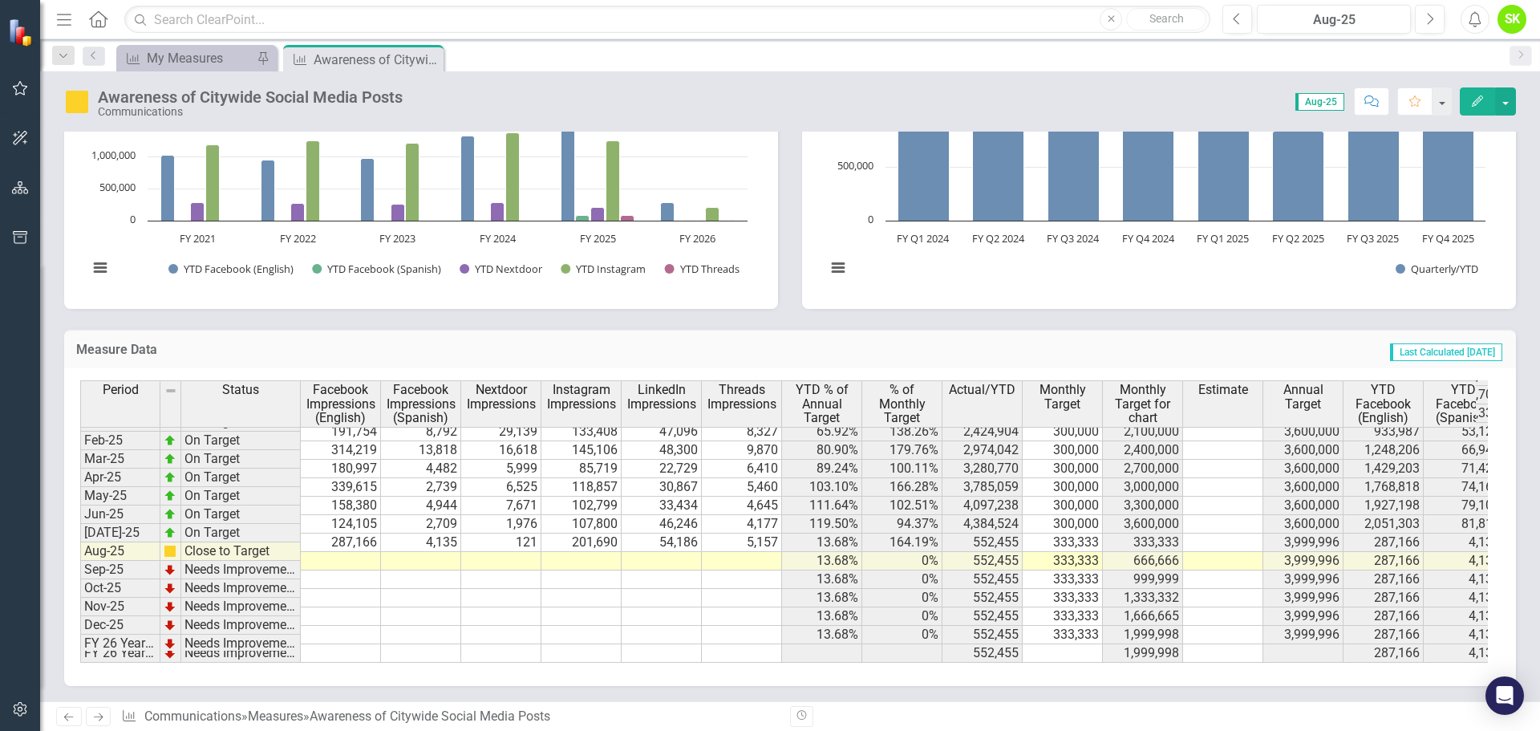
scroll to position [811, 0]
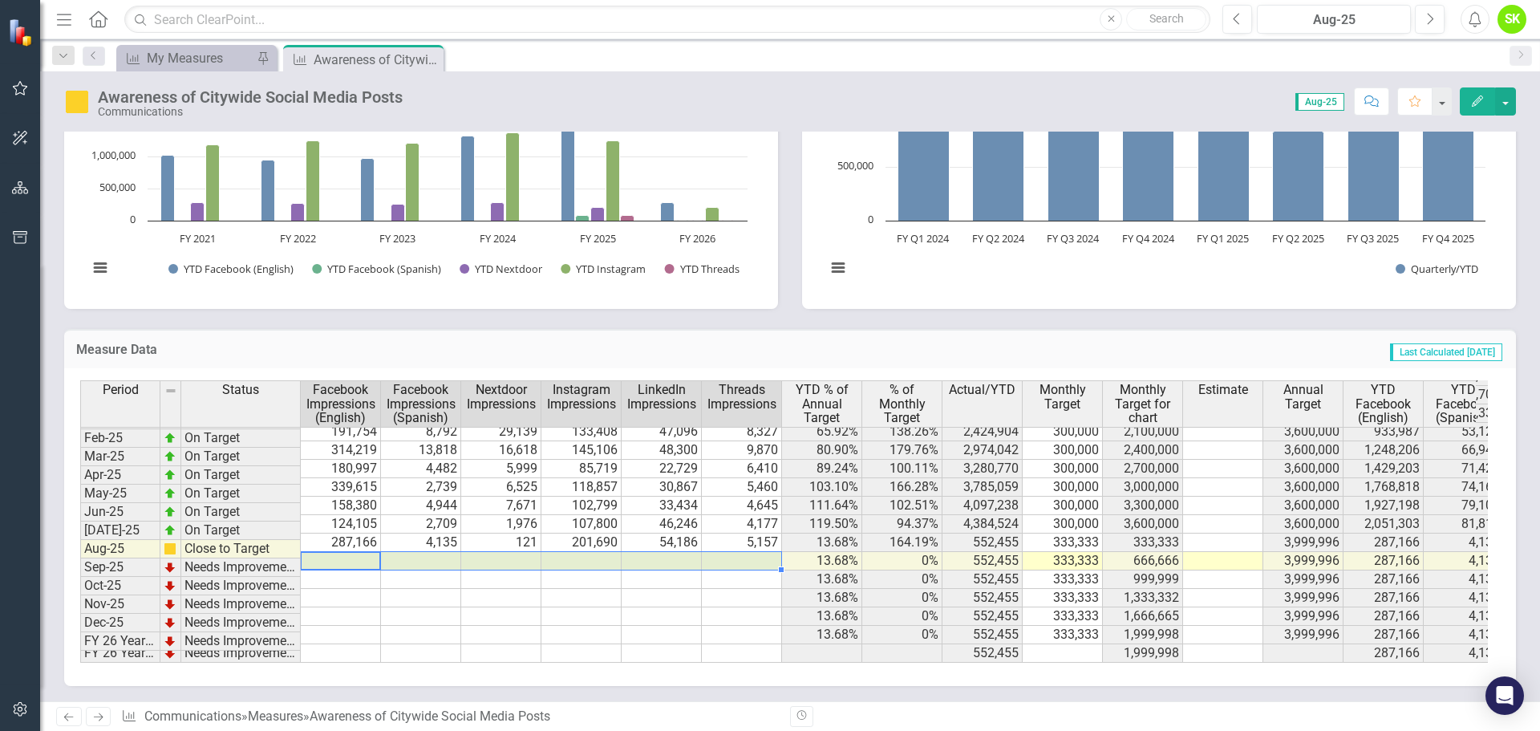
drag, startPoint x: 366, startPoint y: 546, endPoint x: 737, endPoint y: 543, distance: 371.3
click at [737, 543] on tbody "Jan-24 On Target 111,635 0 31,842 117,727 26,915 0 63.01% 126.15% 2,268,265 300…" at bounding box center [1032, 431] width 1905 height 462
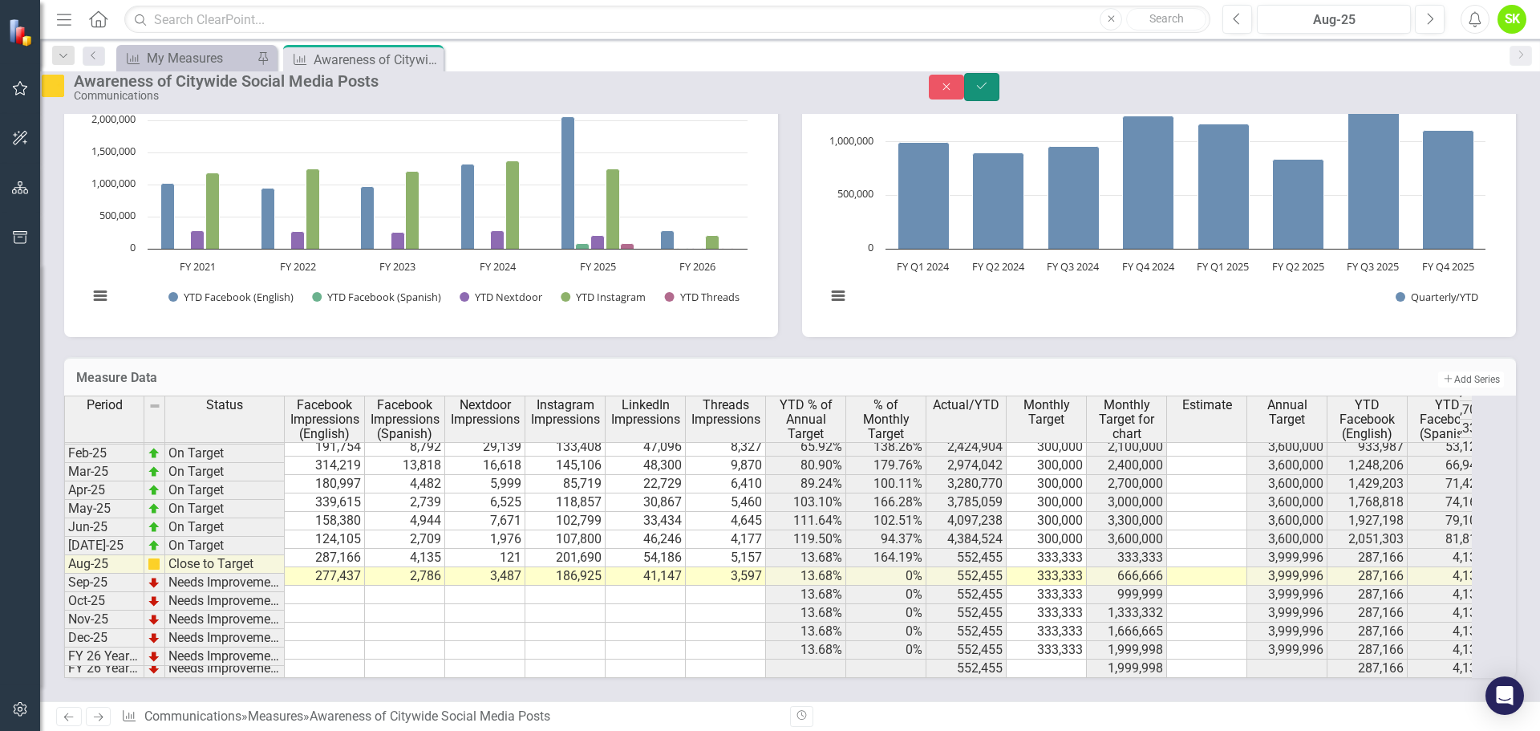
click at [989, 91] on icon "Save" at bounding box center [981, 85] width 14 height 11
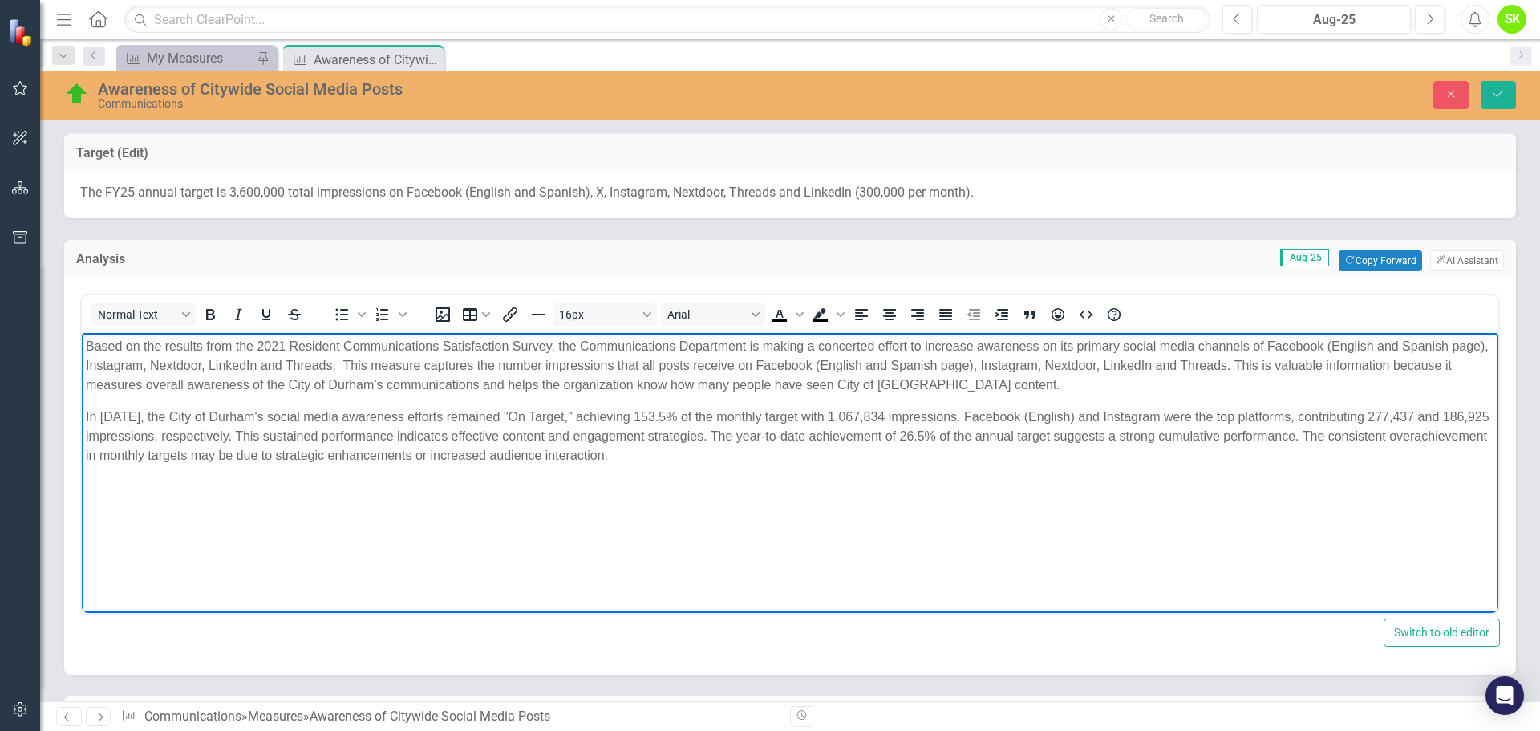
click at [727, 452] on p "In [DATE], the City of Durham's social media awareness efforts remained "On Tar…" at bounding box center [790, 436] width 1408 height 58
click at [104, 488] on p "Rich Text Area. Press ALT-0 for help." at bounding box center [790, 487] width 1408 height 19
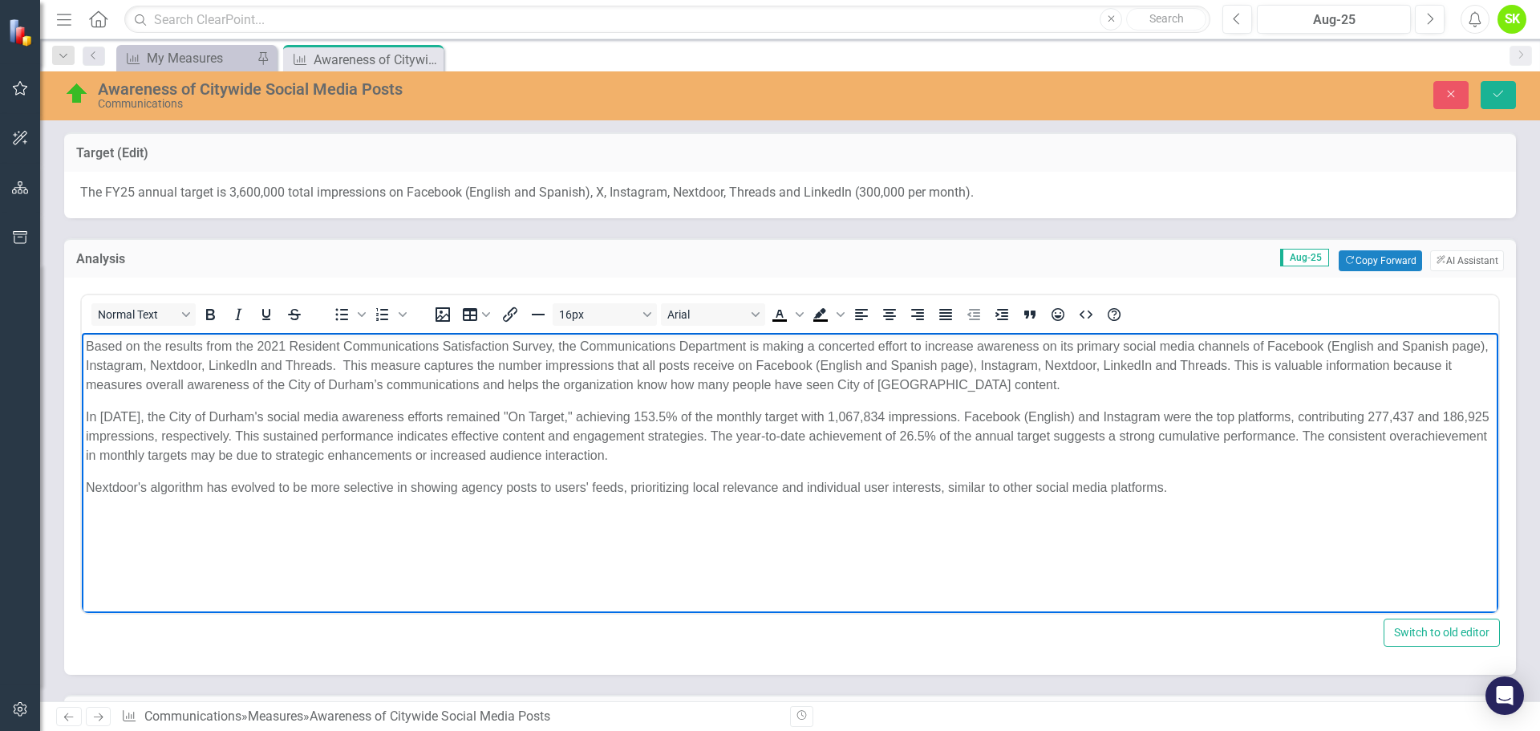
click at [1211, 481] on p "Nextdoor's algorithm has evolved to be more selective in showing agency posts t…" at bounding box center [790, 487] width 1408 height 19
drag, startPoint x: 461, startPoint y: 499, endPoint x: 476, endPoint y: 496, distance: 15.6
click at [463, 499] on body "Based on the results from the 2021 Resident Communications Satisfaction Survey,…" at bounding box center [790, 497] width 1416 height 329
click at [642, 443] on p "In [DATE], the City of Durham's social media awareness efforts remained "On Tar…" at bounding box center [790, 436] width 1408 height 58
click at [774, 451] on p "In [DATE], the City of Durham's social media awareness efforts remained "On Tar…" at bounding box center [790, 436] width 1408 height 58
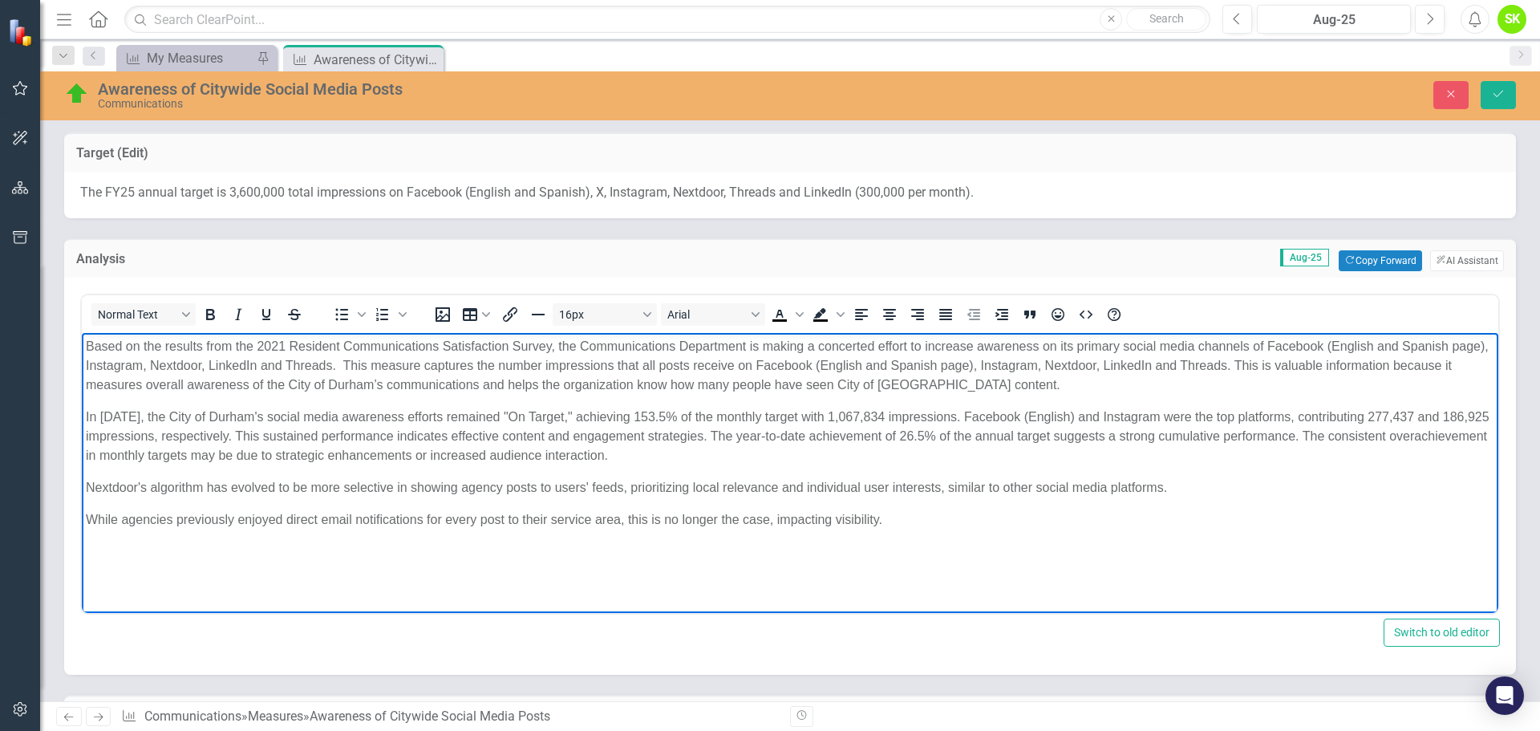
drag, startPoint x: 759, startPoint y: 457, endPoint x: 1351, endPoint y: 436, distance: 593.0
click at [1351, 436] on p "In [DATE], the City of Durham's social media awareness efforts remained "On Tar…" at bounding box center [790, 436] width 1408 height 58
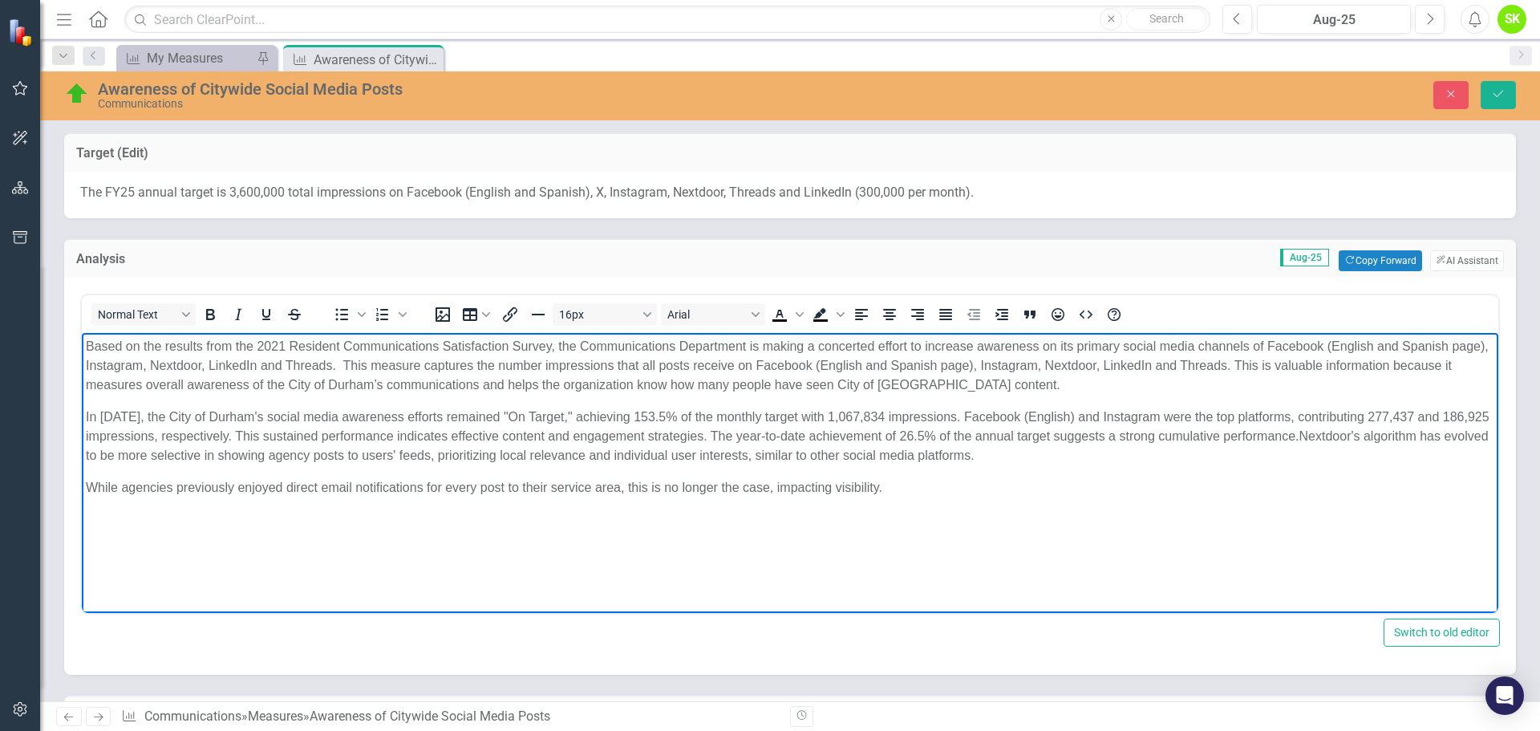
click at [1062, 453] on p "In [DATE], the City of Durham's social media awareness efforts remained "On Tar…" at bounding box center [790, 436] width 1408 height 58
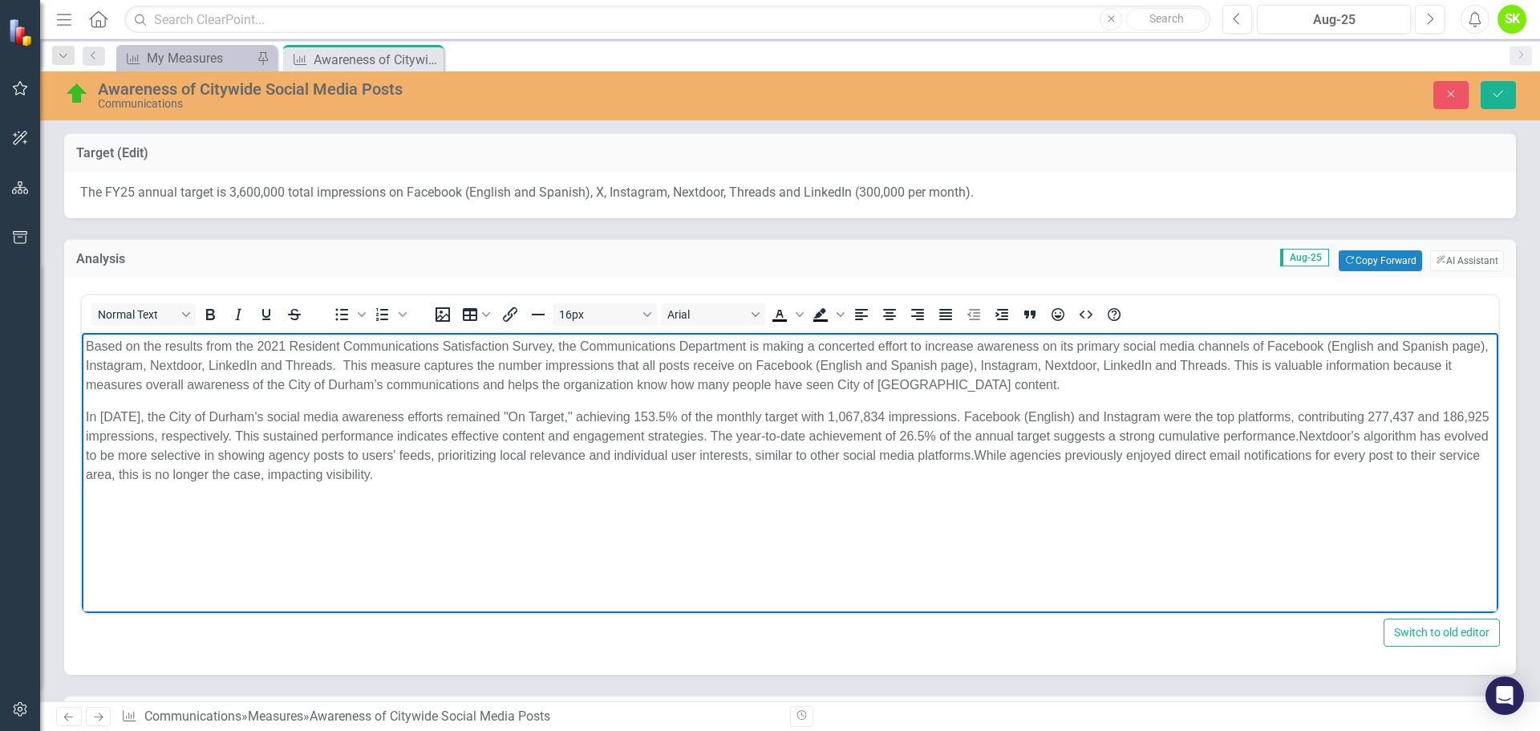
click at [390, 401] on body "Based on the results from the 2021 Resident Communications Satisfaction Survey,…" at bounding box center [790, 475] width 1416 height 284
click at [1503, 96] on icon "Save" at bounding box center [1498, 93] width 14 height 11
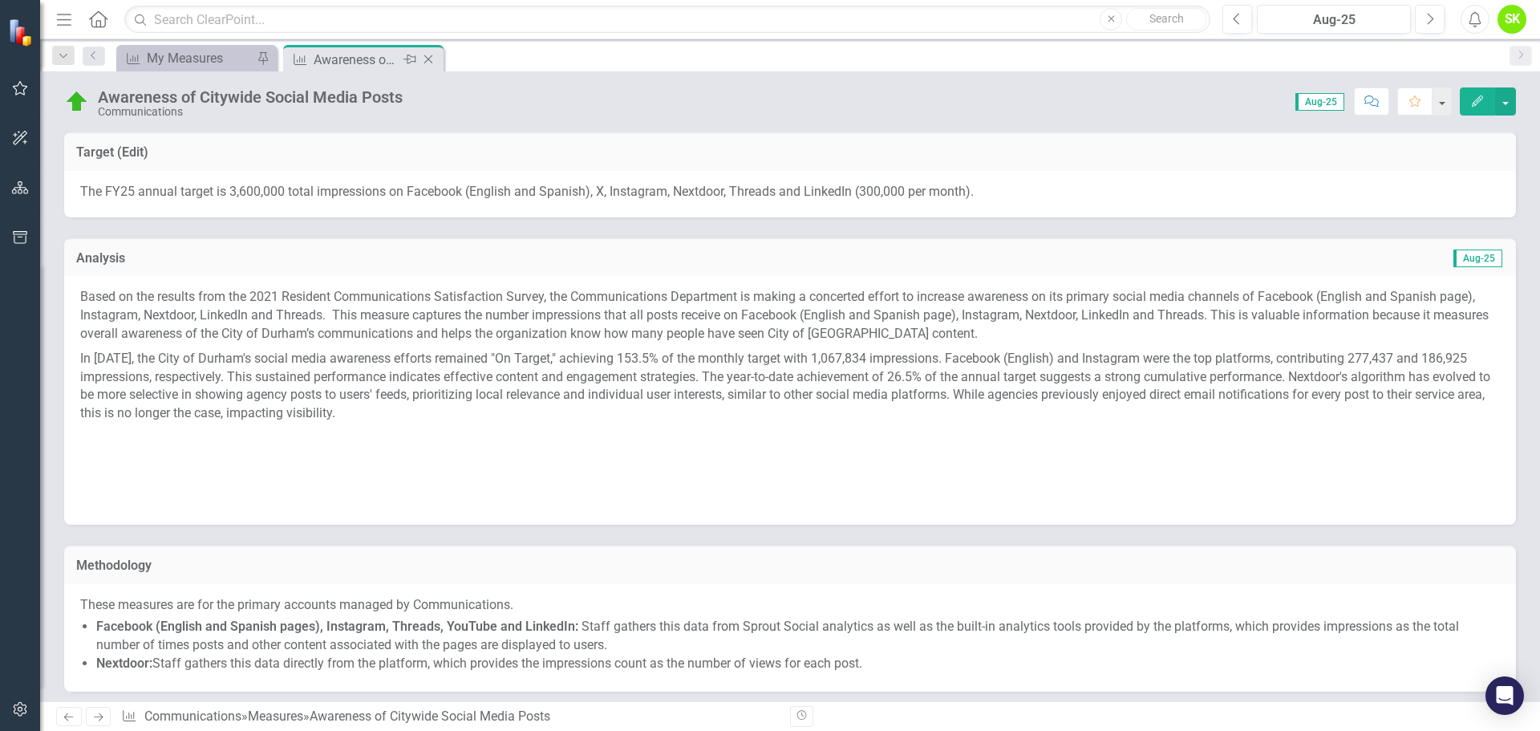
click at [431, 58] on icon "Close" at bounding box center [428, 59] width 16 height 13
